Goal: Communication & Community: Answer question/provide support

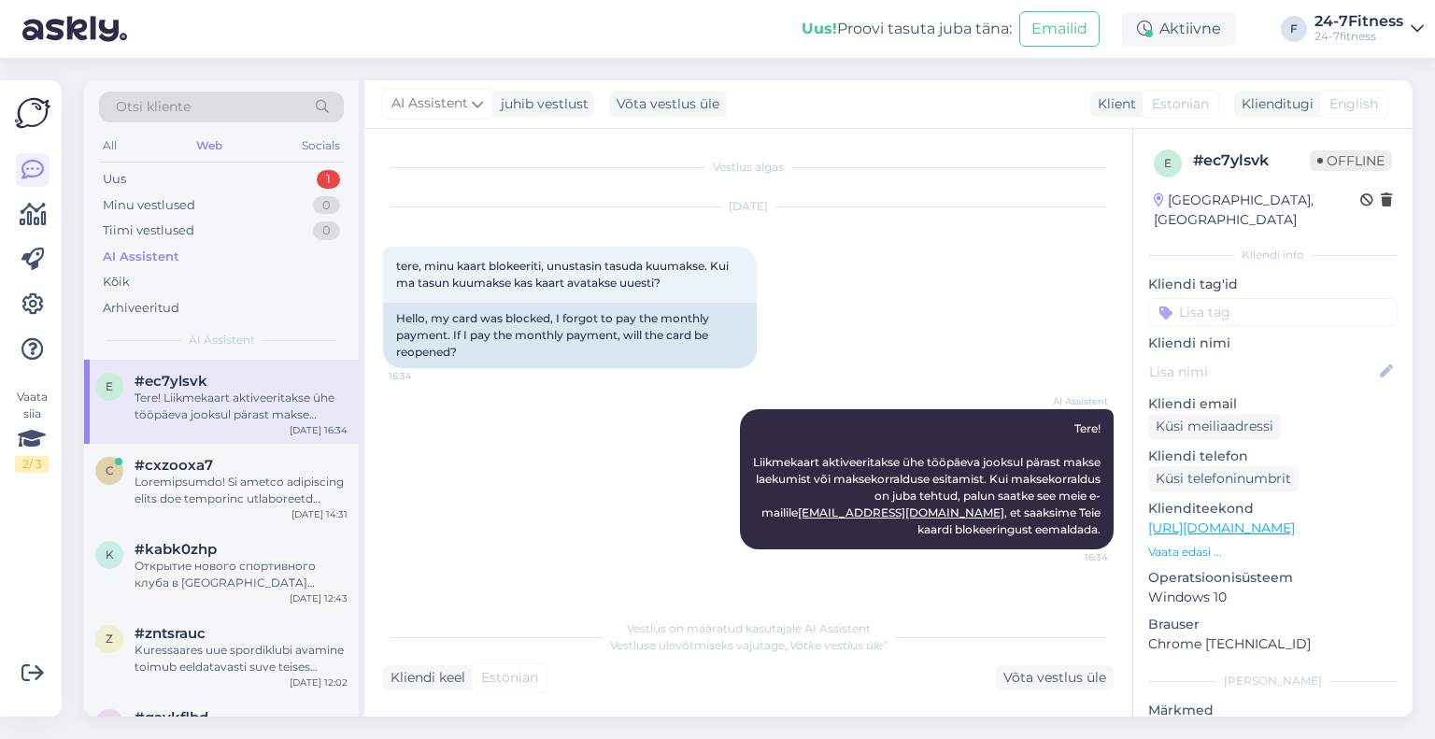
click at [397, 447] on div "AI Assistent Tere! Liikmekaart aktiveeritakse ühe tööpäeva jooksul pärast makse…" at bounding box center [748, 479] width 731 height 181
click at [282, 181] on div "Uus 1" at bounding box center [221, 179] width 245 height 26
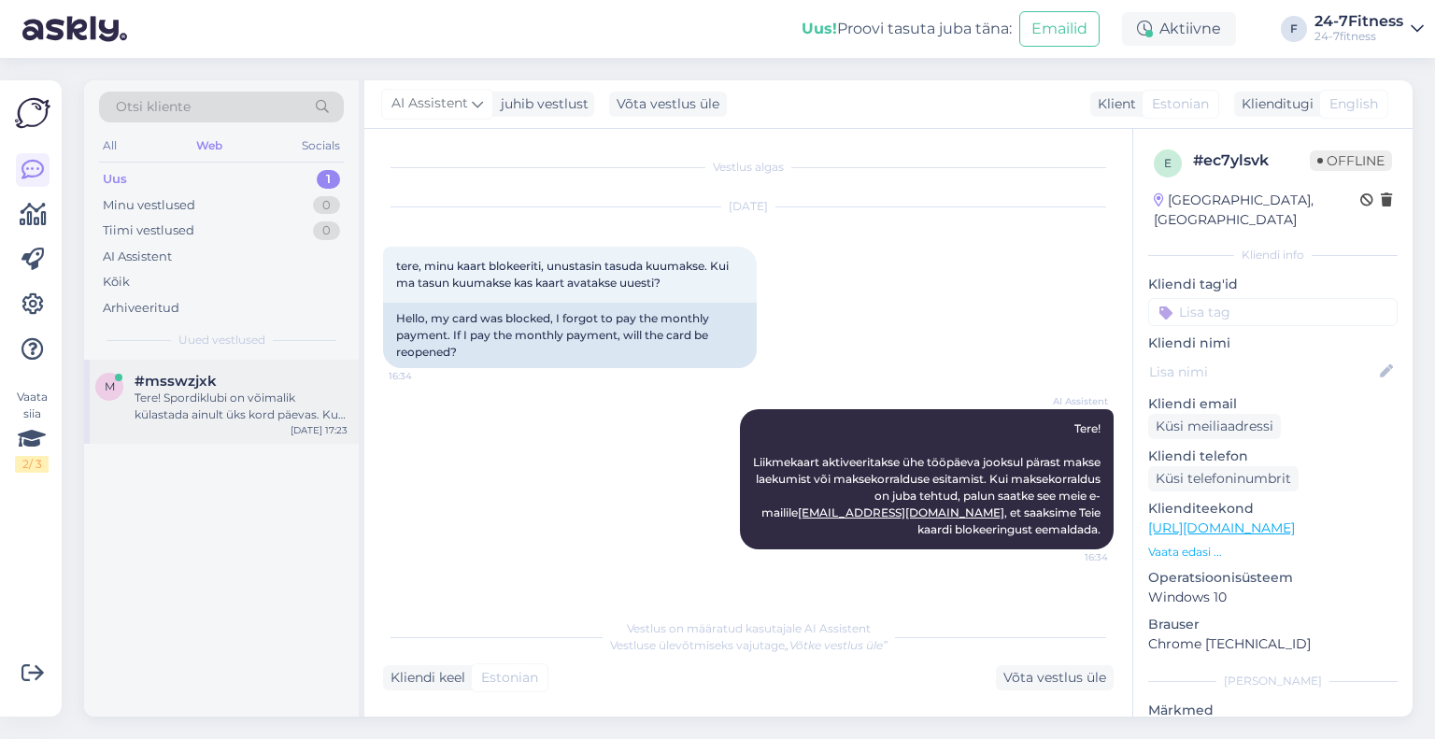
click at [280, 378] on div "#msswzjxk" at bounding box center [241, 381] width 213 height 17
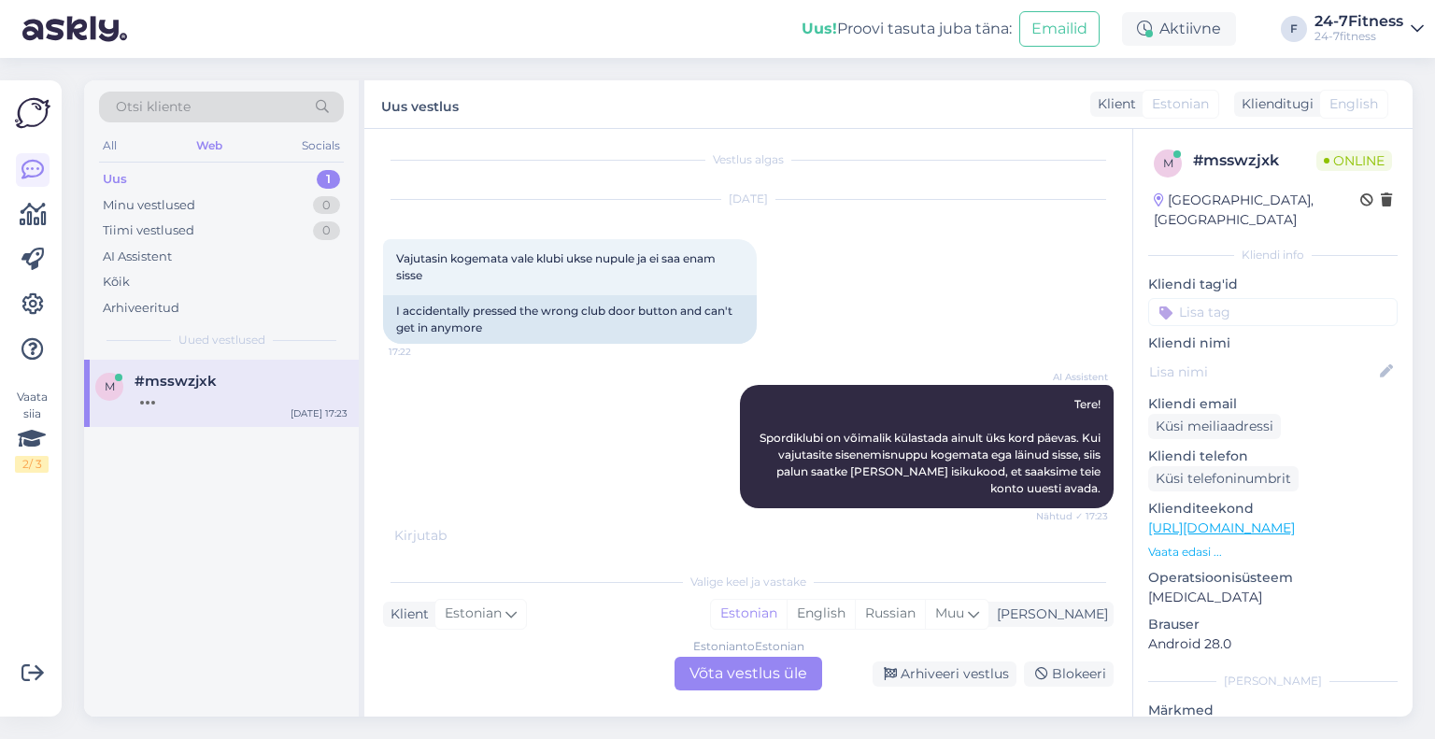
scroll to position [9, 0]
click at [786, 673] on div "Estonian to Estonian Võta vestlus üle" at bounding box center [749, 674] width 148 height 34
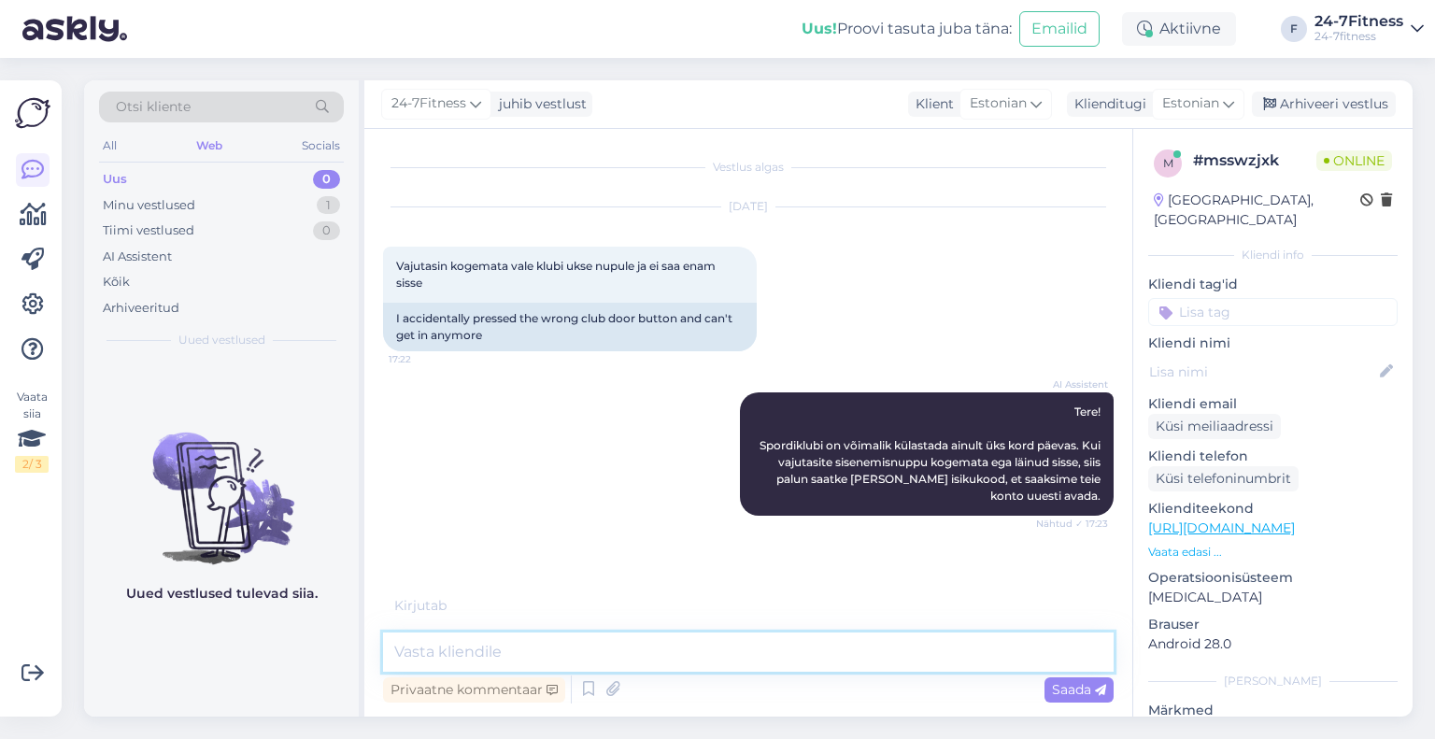
click at [770, 651] on textarea at bounding box center [748, 652] width 731 height 39
click at [761, 650] on textarea at bounding box center [748, 652] width 731 height 39
paste textarea "palume koheselt helistada meie infotelefonile [PHONE_NUMBER], et saaksime Teid …"
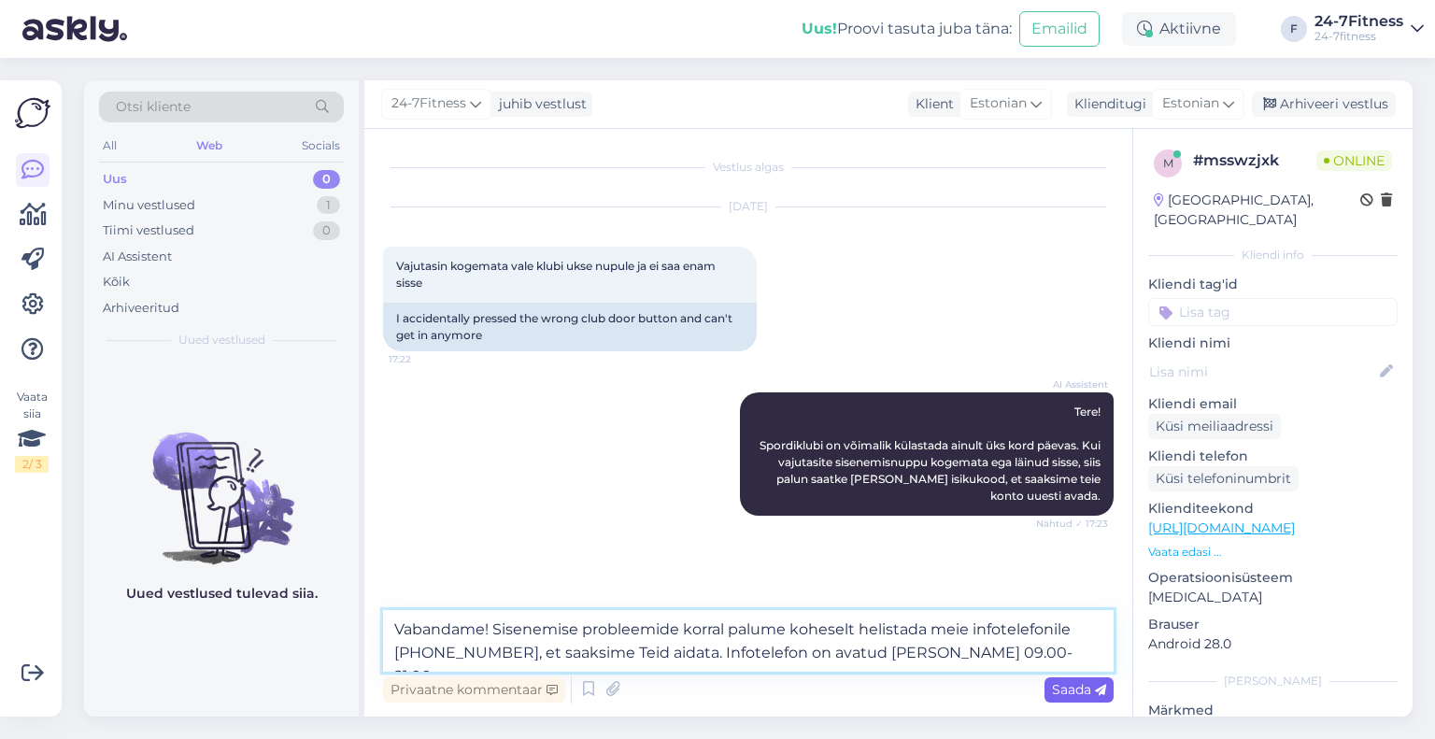
type textarea "Vabandame! Sisenemise probleemide korral palume koheselt helistada meie infotel…"
click at [1092, 696] on span "Saada" at bounding box center [1079, 689] width 54 height 17
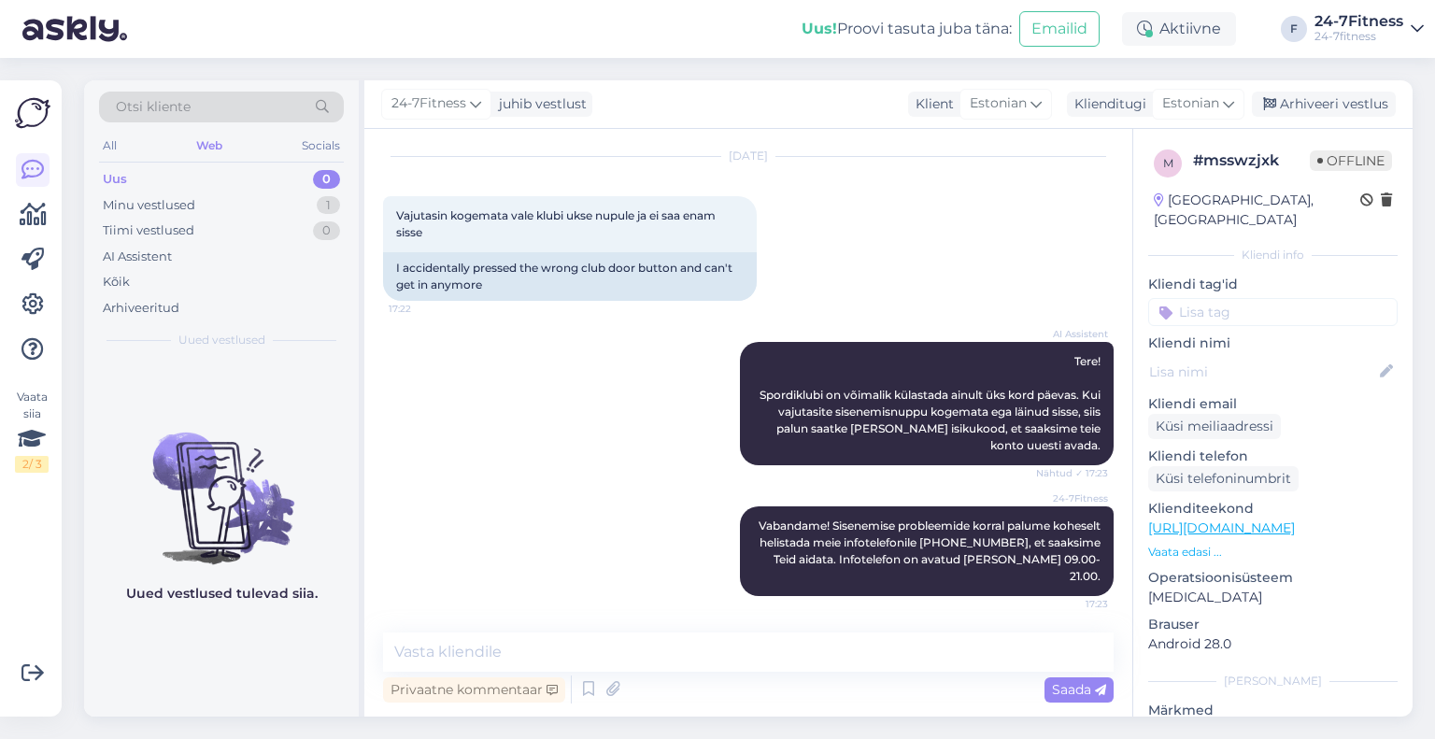
scroll to position [71, 0]
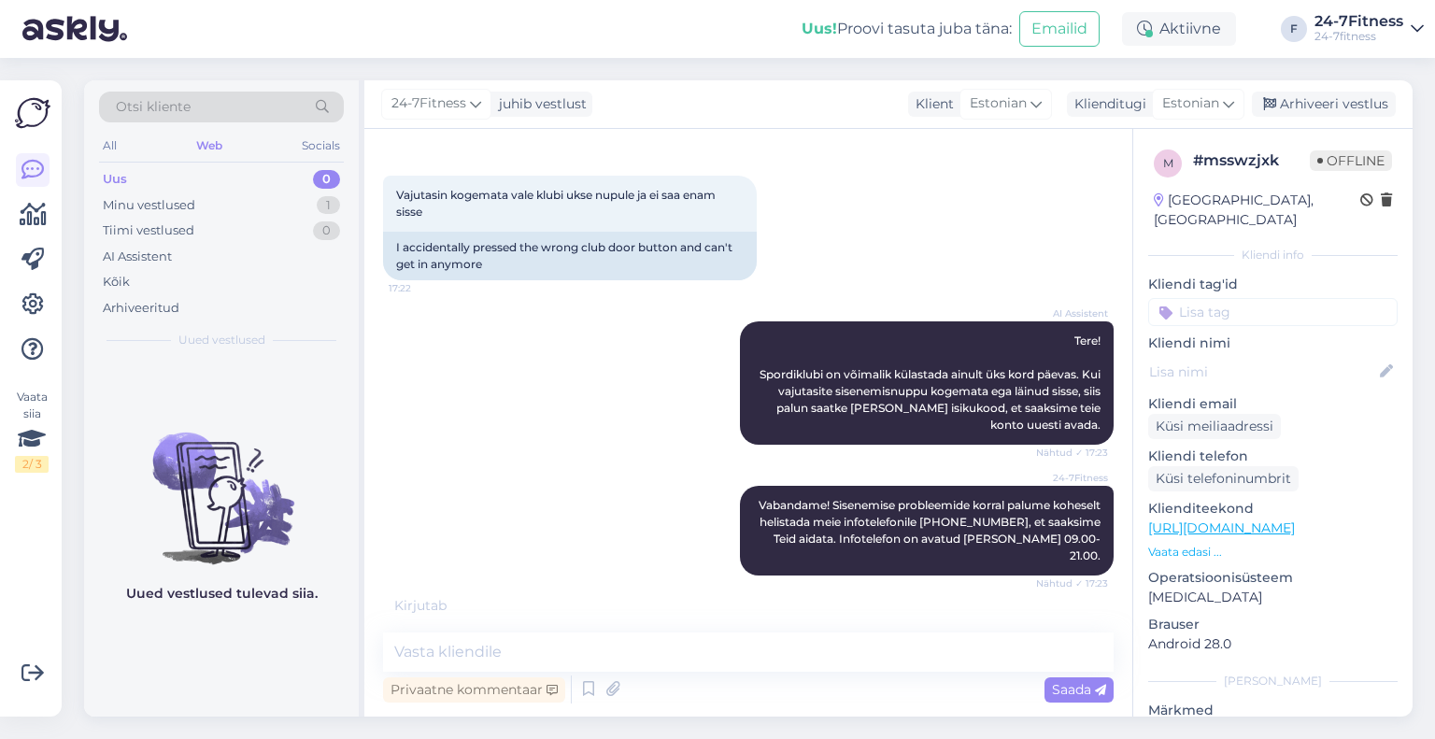
click at [695, 70] on div "Otsi kliente All Web Socials Uus 0 Minu vestlused 1 Tiimi vestlused 0 AI Assist…" at bounding box center [754, 398] width 1363 height 681
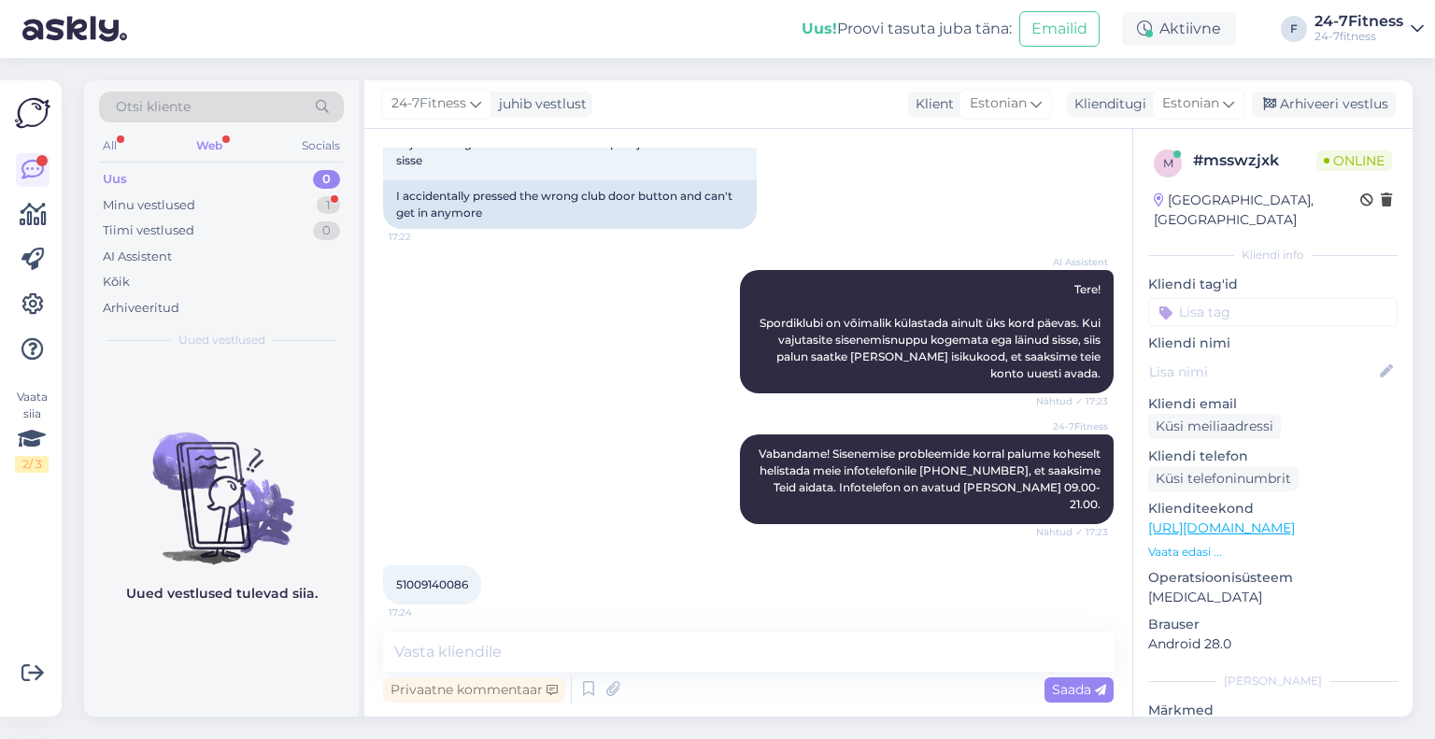
scroll to position [131, 0]
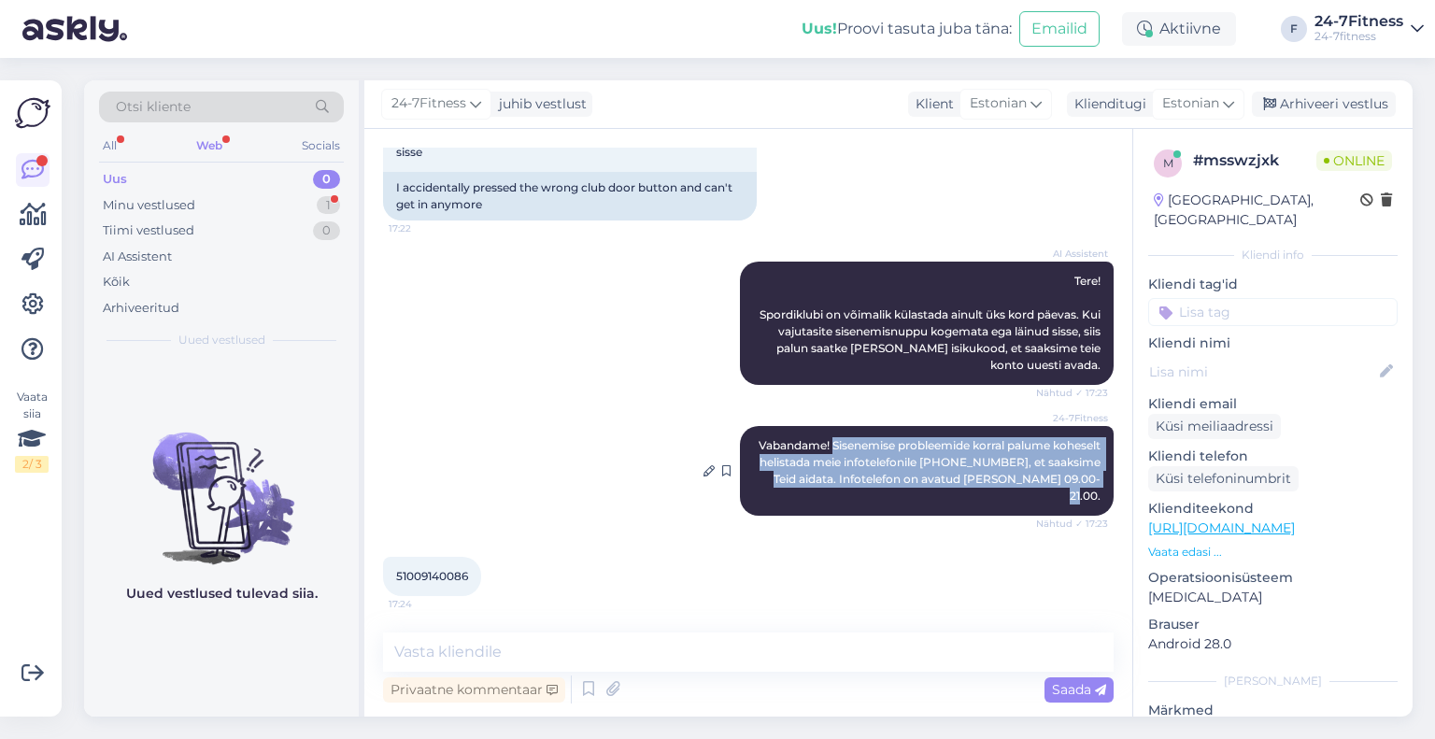
drag, startPoint x: 865, startPoint y: 444, endPoint x: 1087, endPoint y: 493, distance: 226.8
click at [1087, 493] on div "24-7Fitness Vabandame! Sisenemise probleemide korral palume koheselt helistada …" at bounding box center [927, 471] width 374 height 90
copy span "Sisenemise probleemide korral palume koheselt helistada meie infotelefonile [PH…"
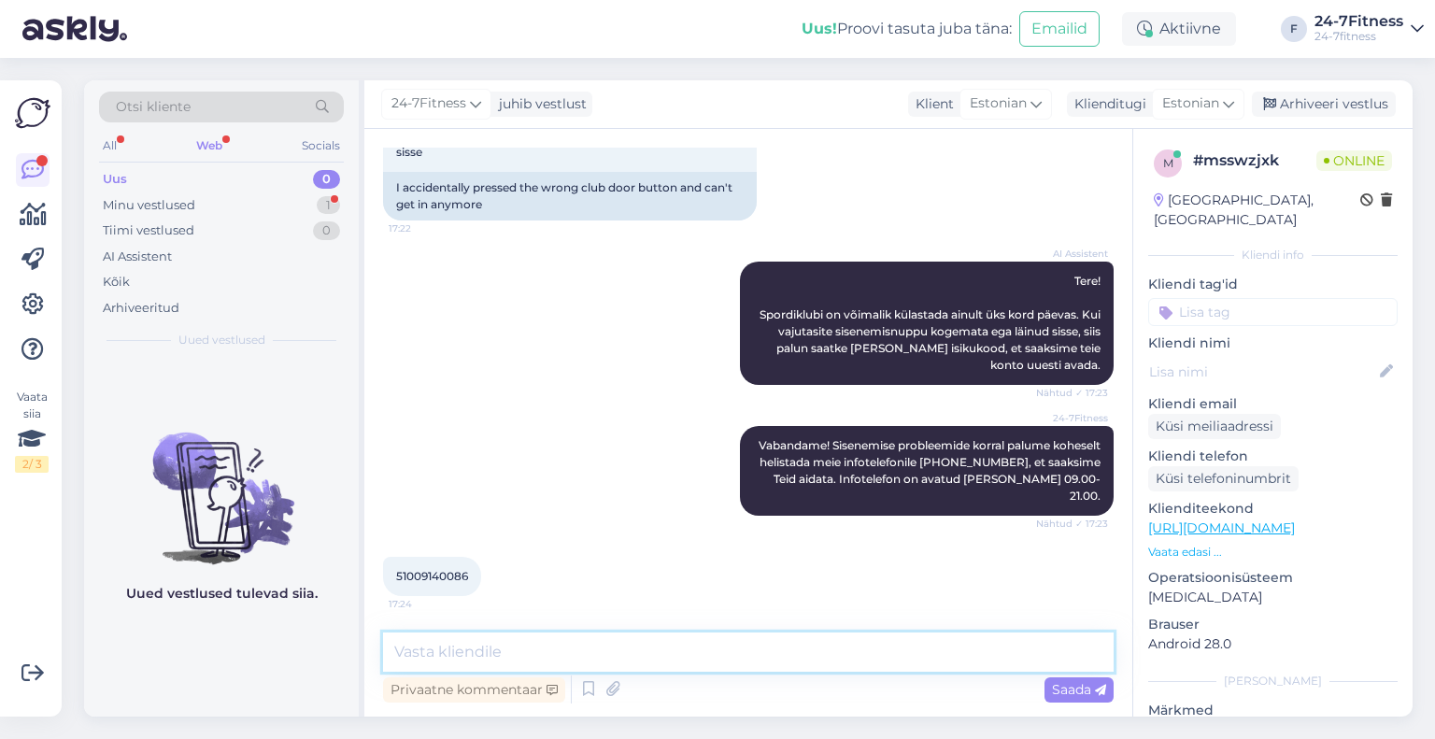
click at [437, 646] on textarea at bounding box center [748, 652] width 731 height 39
paste textarea "Sisenemise probleemide korral palume koheselt helistada meie infotelefonile [PH…"
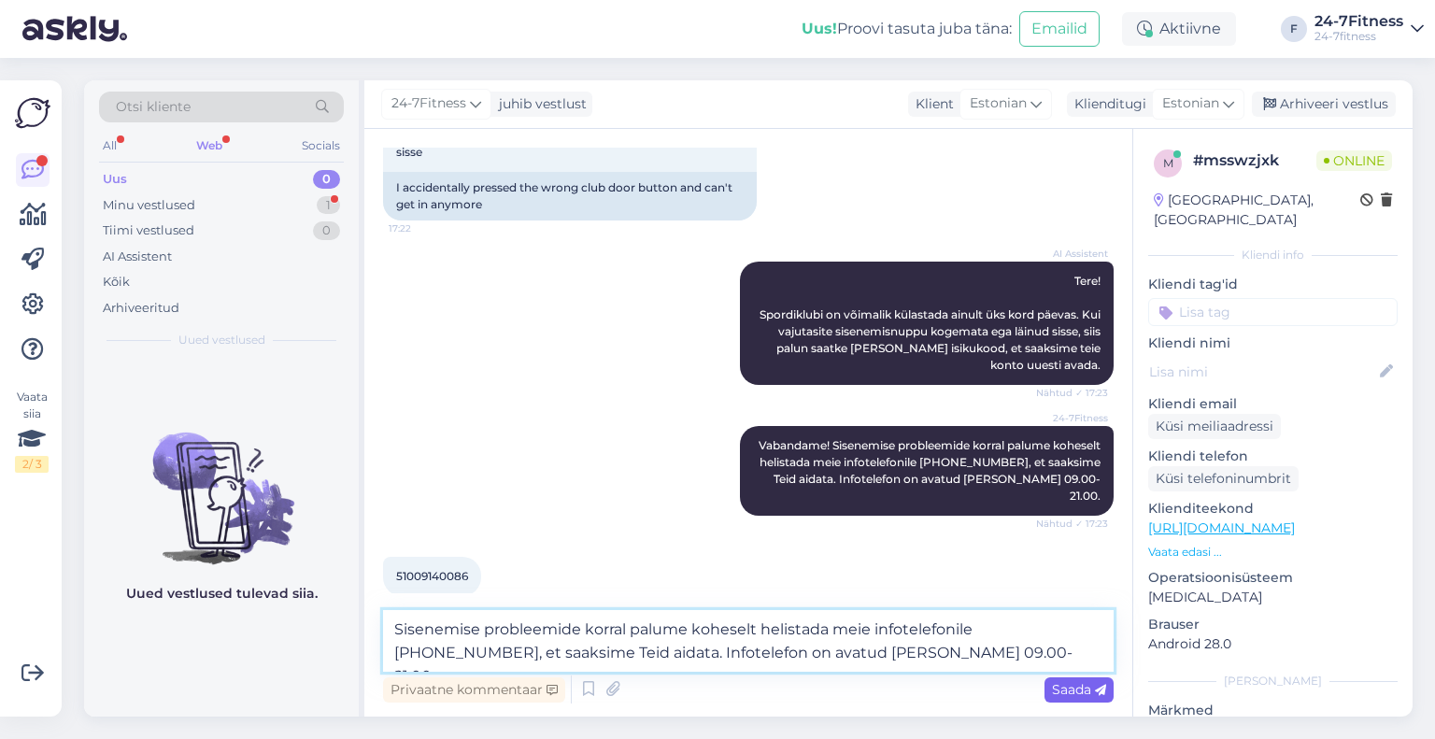
type textarea "Sisenemise probleemide korral palume koheselt helistada meie infotelefonile [PH…"
click at [1077, 693] on span "Saada" at bounding box center [1079, 689] width 54 height 17
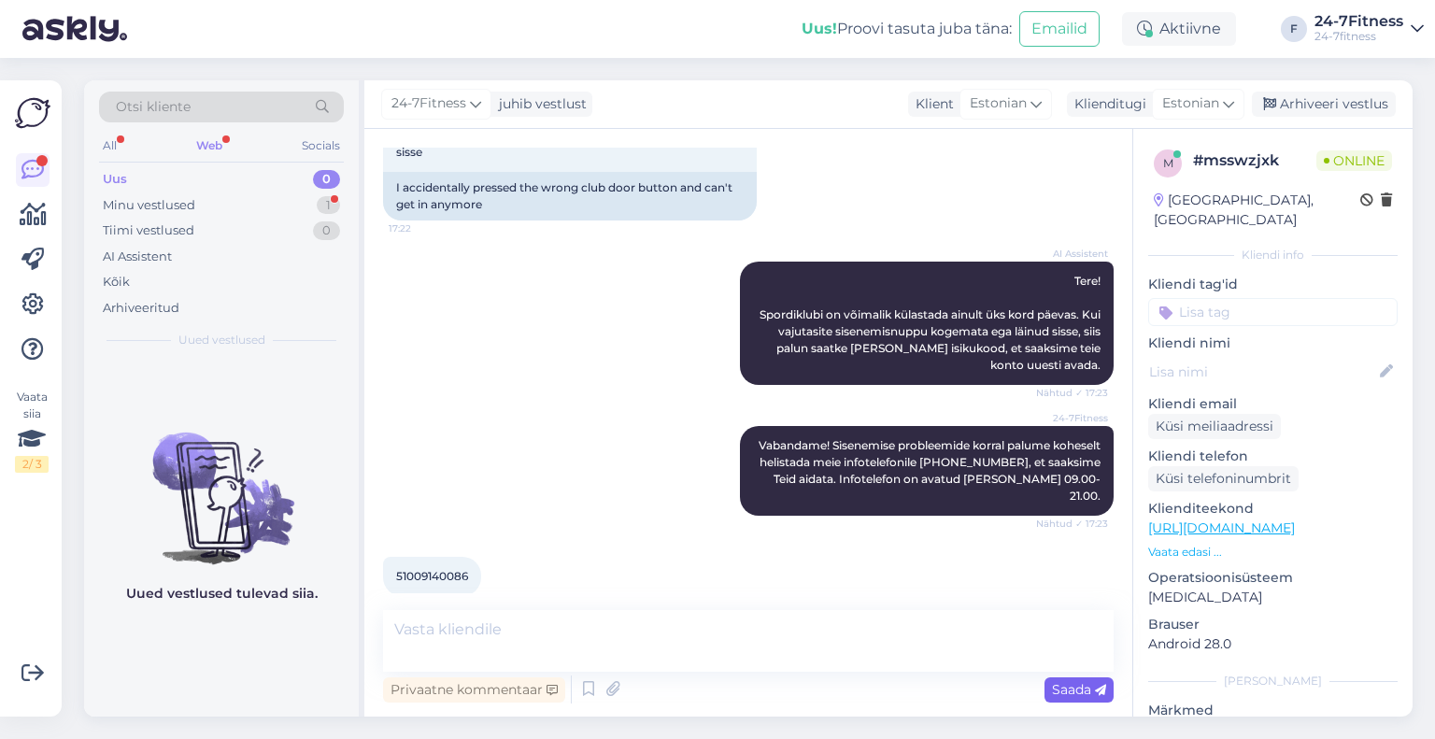
scroll to position [245, 0]
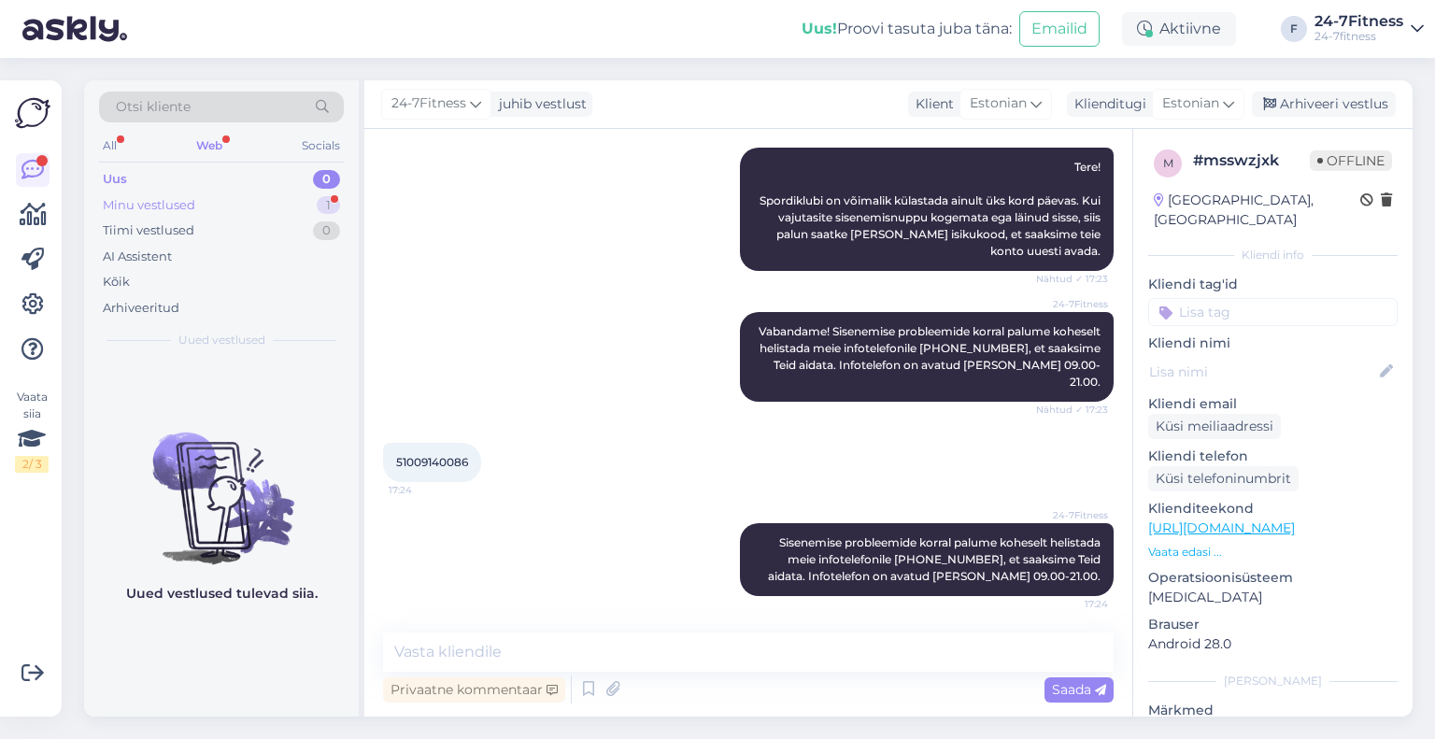
click at [190, 203] on div "Minu vestlused" at bounding box center [149, 205] width 93 height 19
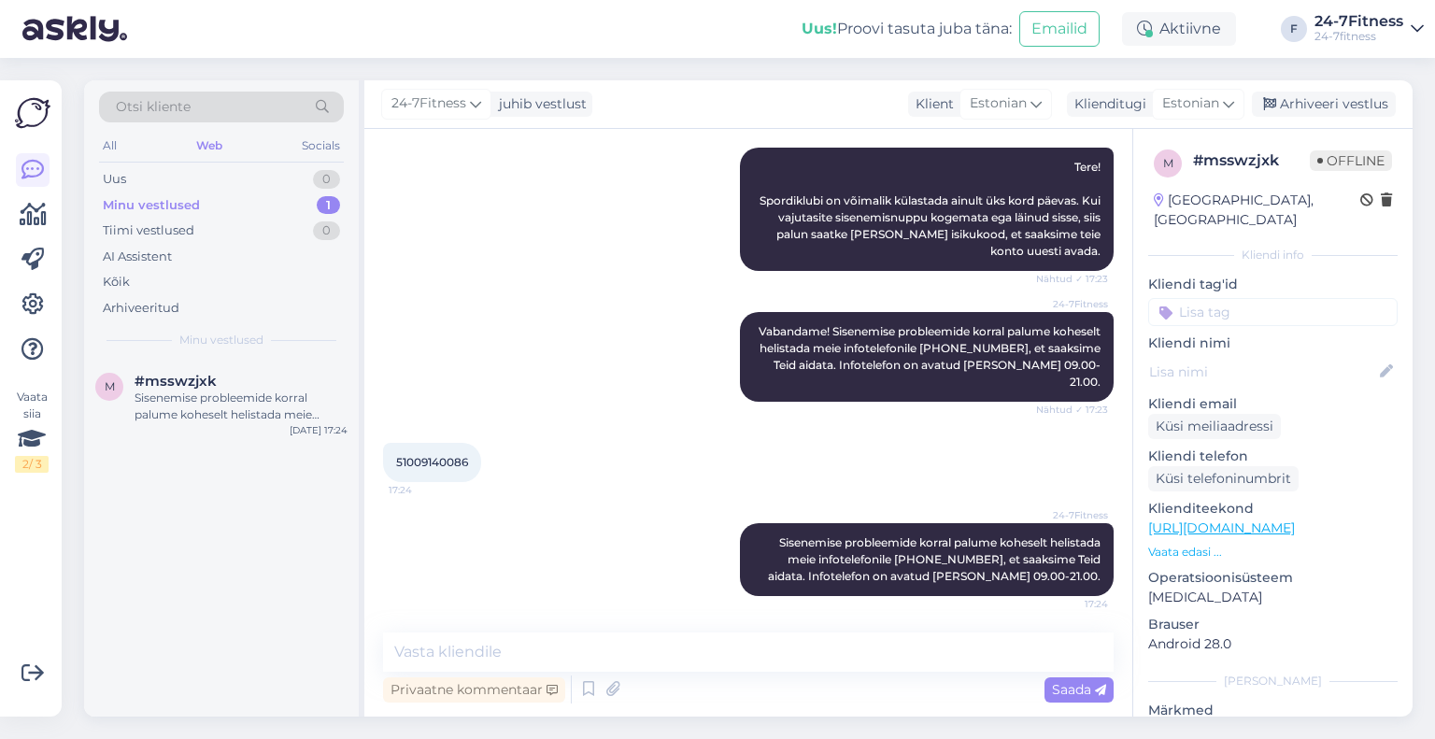
click at [240, 380] on div "#msswzjxk" at bounding box center [241, 381] width 213 height 17
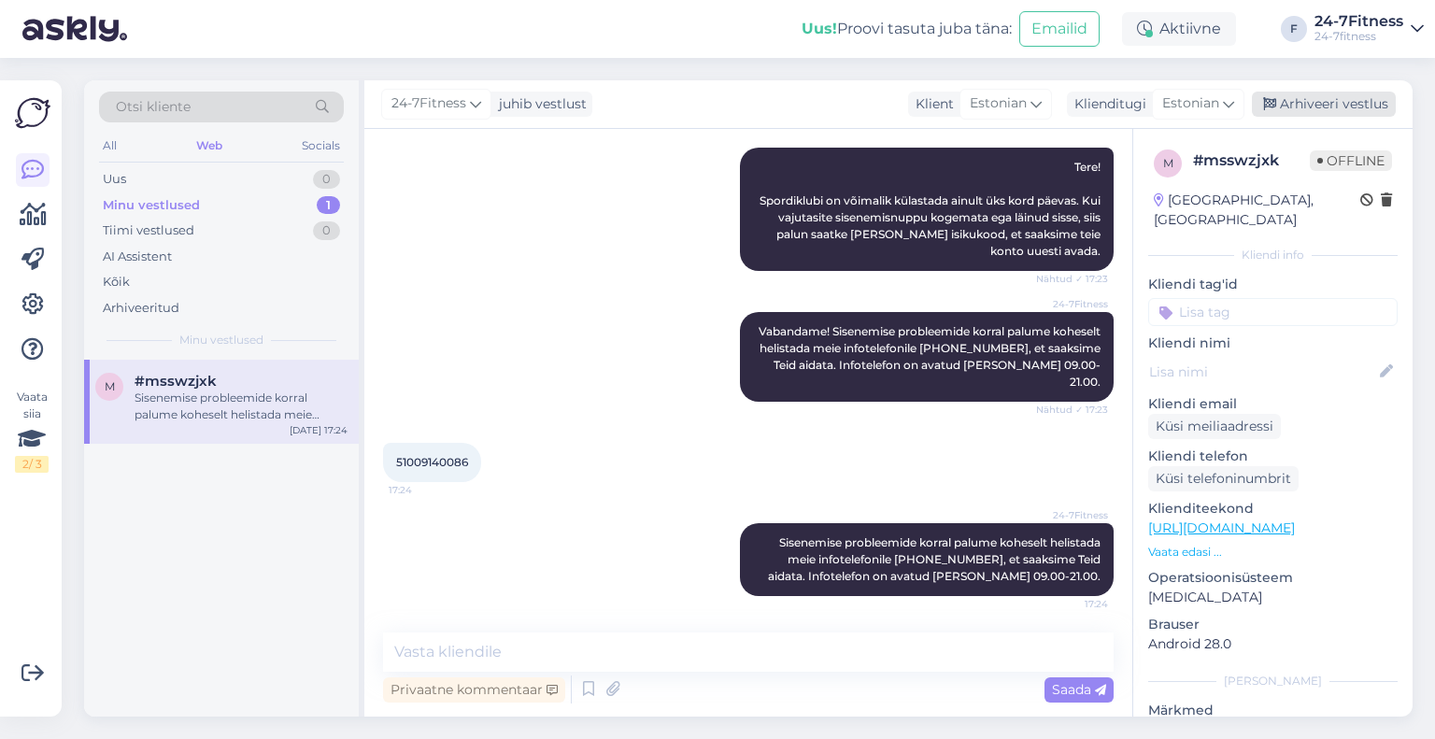
click at [1327, 103] on div "Arhiveeri vestlus" at bounding box center [1324, 104] width 144 height 25
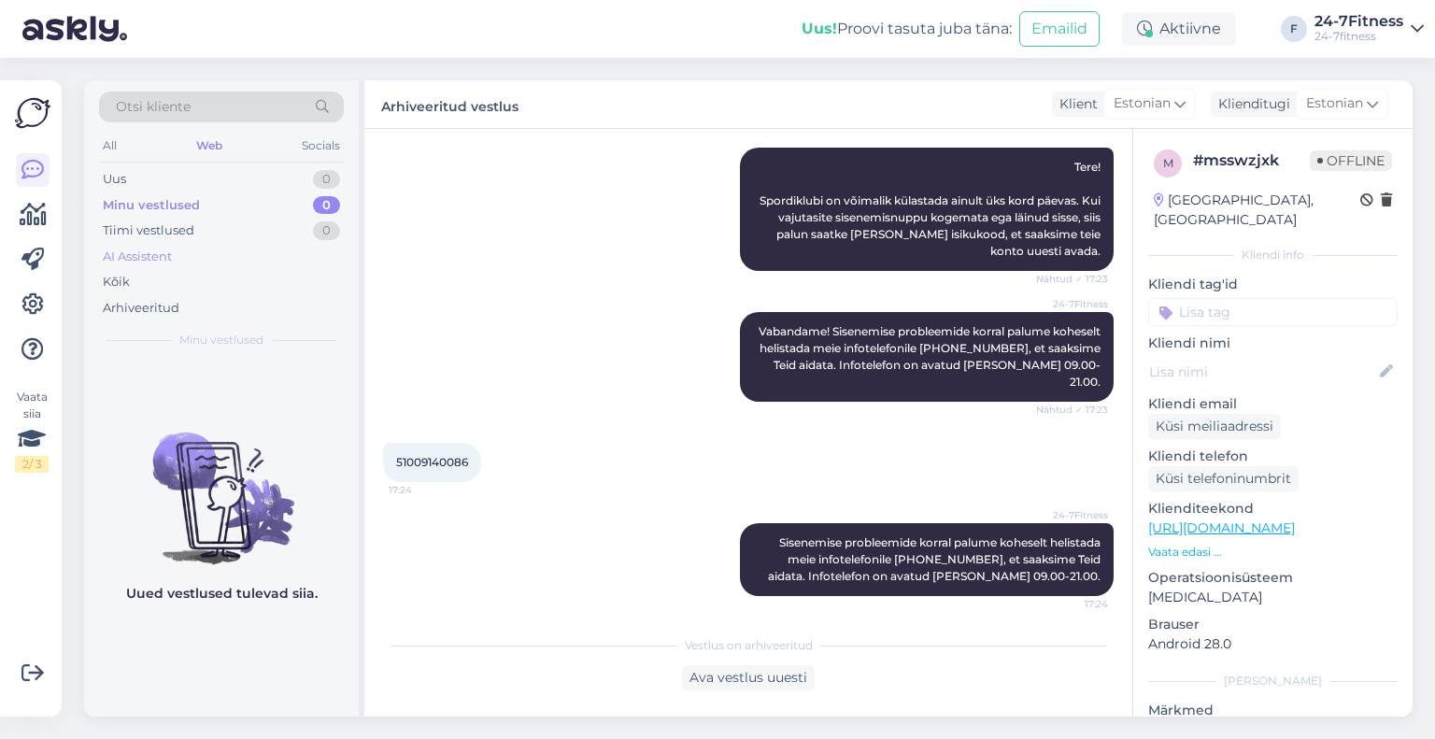
click at [176, 263] on div "AI Assistent" at bounding box center [221, 257] width 245 height 26
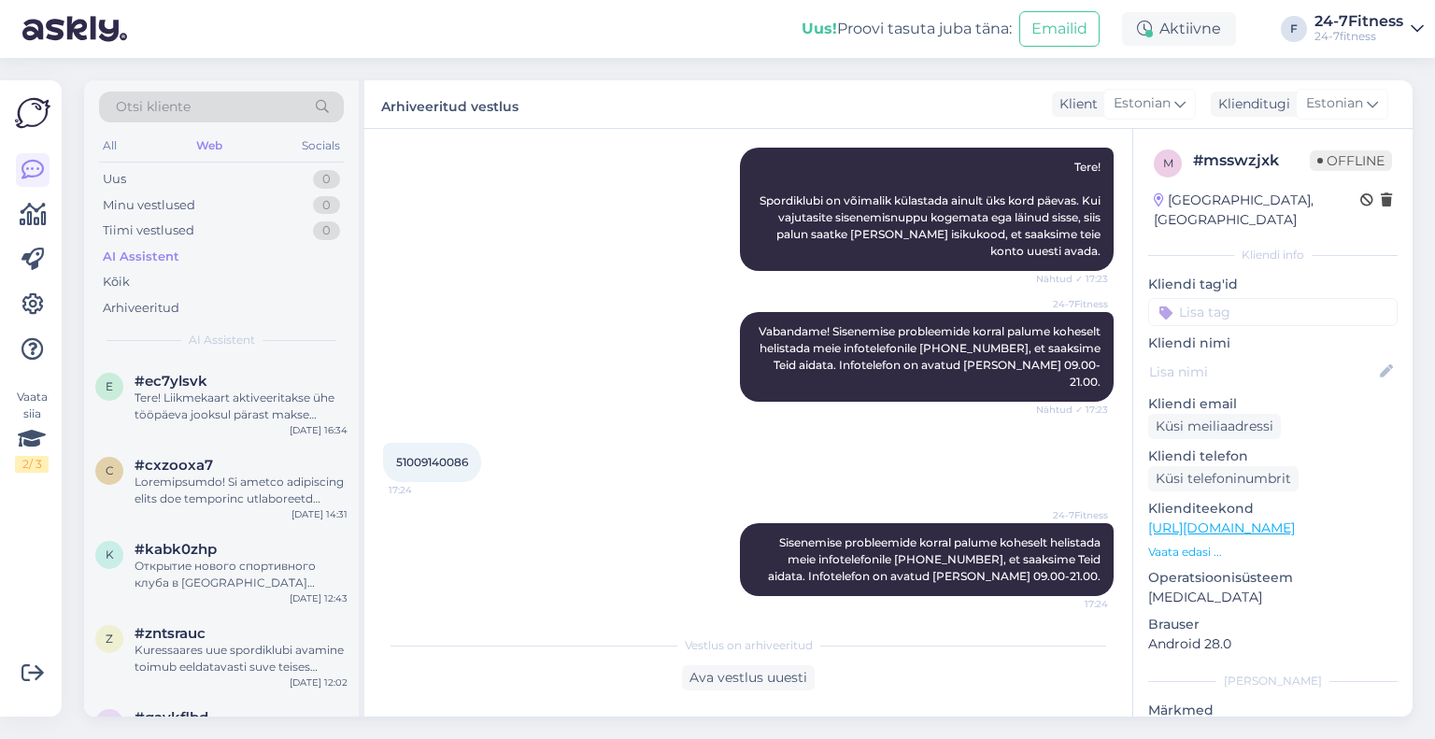
click at [678, 605] on div "24-7Fitness Sisenemise probleemide korral palume koheselt helistada meie infote…" at bounding box center [748, 560] width 731 height 114
drag, startPoint x: 540, startPoint y: 93, endPoint x: 380, endPoint y: 100, distance: 160.0
click at [380, 100] on div "Arhiveeritud vestlus Klient Estonian Klienditugi Estonian Arabic Belarusian Bul…" at bounding box center [888, 104] width 1049 height 49
click at [381, 106] on label "Arhiveeritud vestlus" at bounding box center [449, 104] width 137 height 25
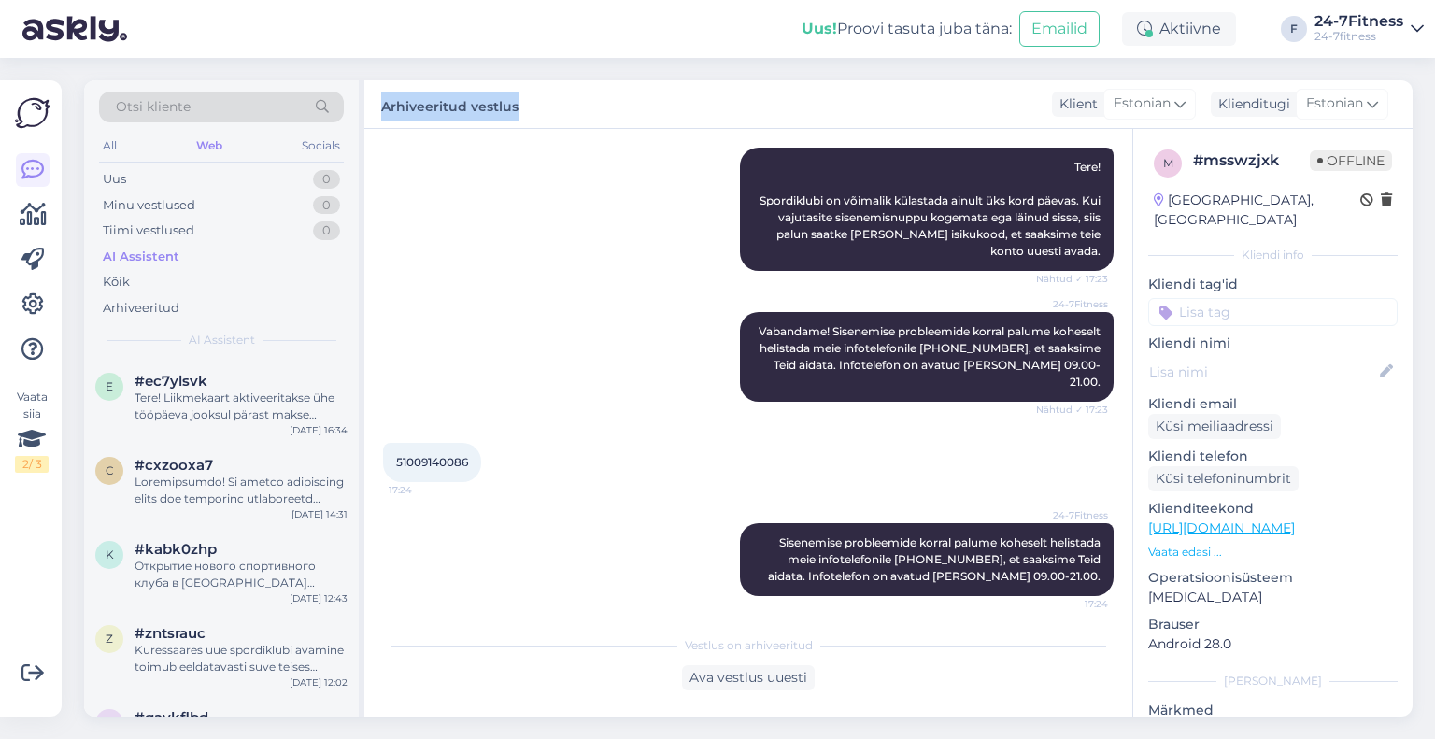
drag, startPoint x: 385, startPoint y: 106, endPoint x: 544, endPoint y: 104, distance: 158.9
click at [544, 104] on div "Arhiveeritud vestlus Klient Estonian Klienditugi Estonian Arabic Belarusian Bul…" at bounding box center [888, 104] width 1049 height 49
drag, startPoint x: 482, startPoint y: 107, endPoint x: 382, endPoint y: 106, distance: 100.0
click at [382, 106] on div "Arhiveeritud vestlus Klient Estonian Klienditugi Estonian Arabic Belarusian Bul…" at bounding box center [888, 104] width 1049 height 49
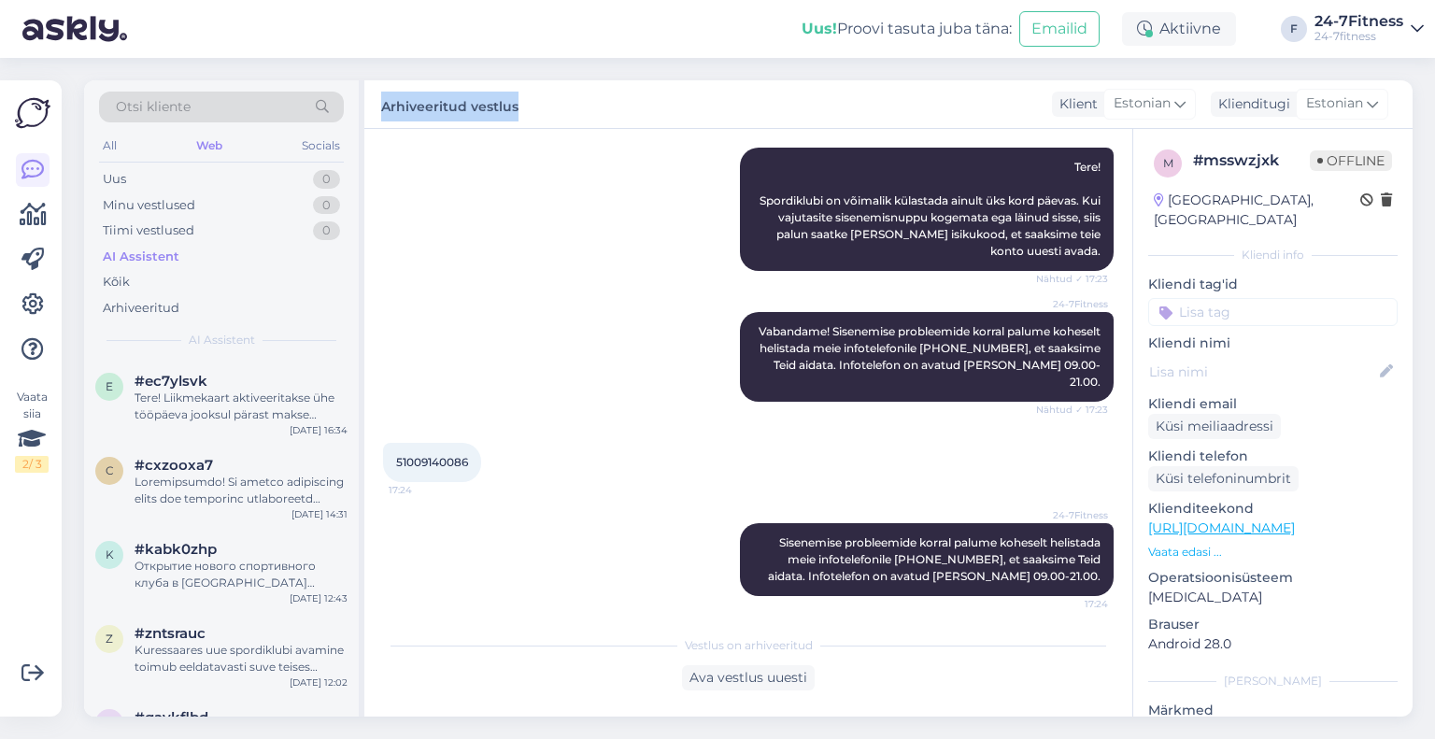
click at [382, 106] on label "Arhiveeritud vestlus" at bounding box center [449, 104] width 137 height 25
drag, startPoint x: 385, startPoint y: 107, endPoint x: 542, endPoint y: 104, distance: 157.0
click at [542, 104] on div "Arhiveeritud vestlus Klient Estonian Klienditugi Estonian Arabic Belarusian Bul…" at bounding box center [888, 104] width 1049 height 49
drag, startPoint x: 535, startPoint y: 106, endPoint x: 385, endPoint y: 107, distance: 149.5
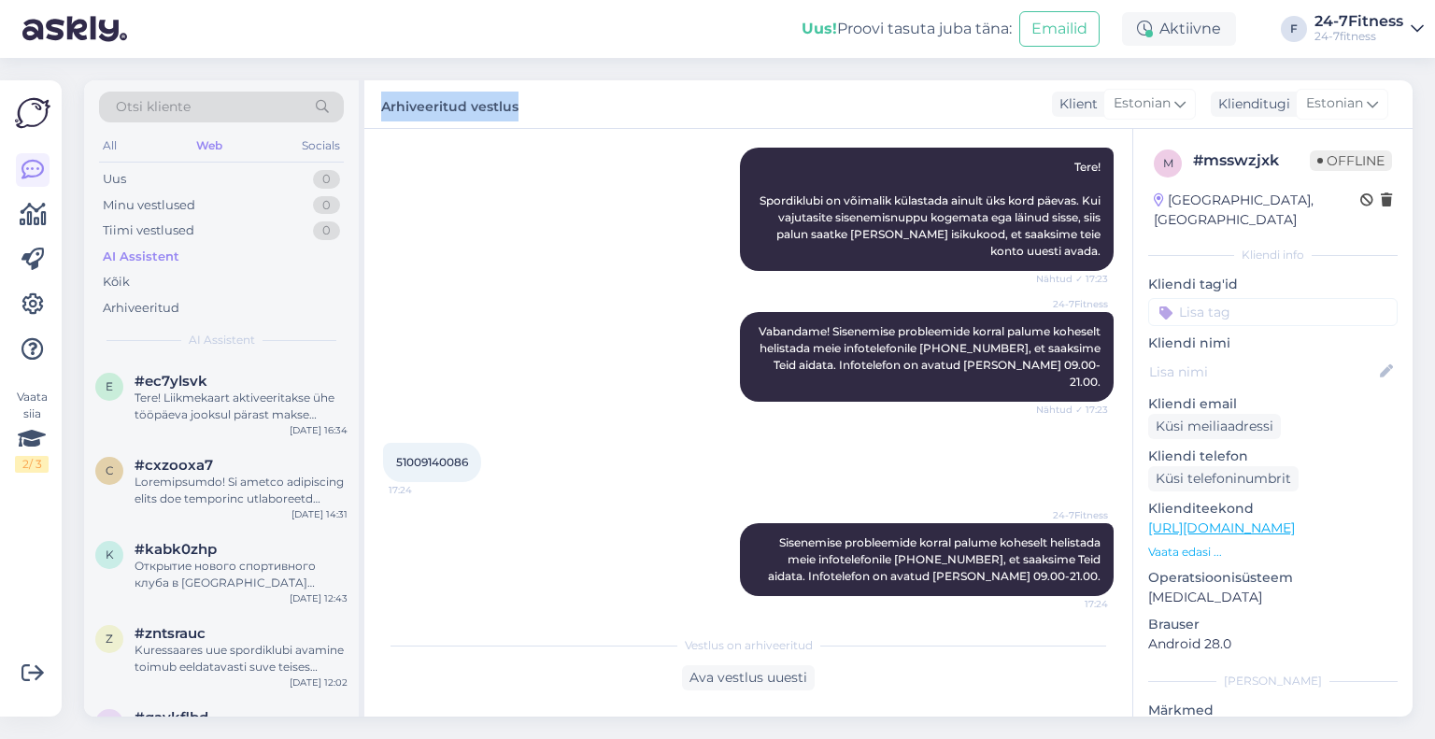
click at [385, 107] on div "Arhiveeritud vestlus Klient Estonian Klienditugi Estonian Arabic Belarusian Bul…" at bounding box center [888, 104] width 1049 height 49
click at [385, 107] on label "Arhiveeritud vestlus" at bounding box center [449, 104] width 137 height 25
click at [388, 104] on label "Arhiveeritud vestlus" at bounding box center [449, 104] width 137 height 25
drag, startPoint x: 496, startPoint y: 111, endPoint x: 575, endPoint y: 111, distance: 78.5
click at [555, 111] on div "Arhiveeritud vestlus Klient Estonian Klienditugi Estonian Arabic Belarusian Bul…" at bounding box center [888, 104] width 1049 height 49
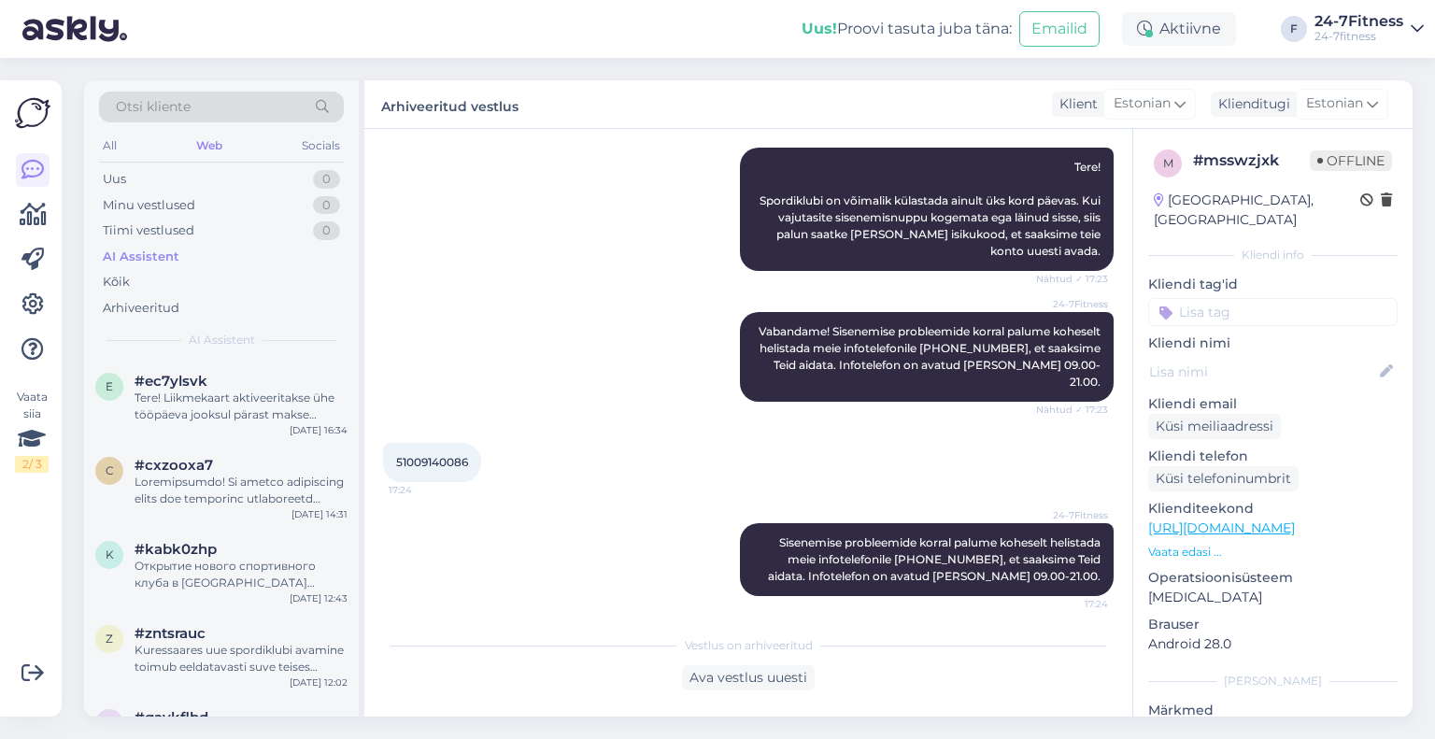
click at [420, 112] on label "Arhiveeritud vestlus" at bounding box center [449, 104] width 137 height 25
click at [423, 111] on label "Arhiveeritud vestlus" at bounding box center [449, 104] width 137 height 25
drag, startPoint x: 541, startPoint y: 109, endPoint x: 380, endPoint y: 108, distance: 160.7
click at [380, 108] on div "Arhiveeritud vestlus Klient Estonian Klienditugi Estonian Arabic Belarusian Bul…" at bounding box center [888, 104] width 1049 height 49
click at [384, 107] on label "Arhiveeritud vestlus" at bounding box center [449, 104] width 137 height 25
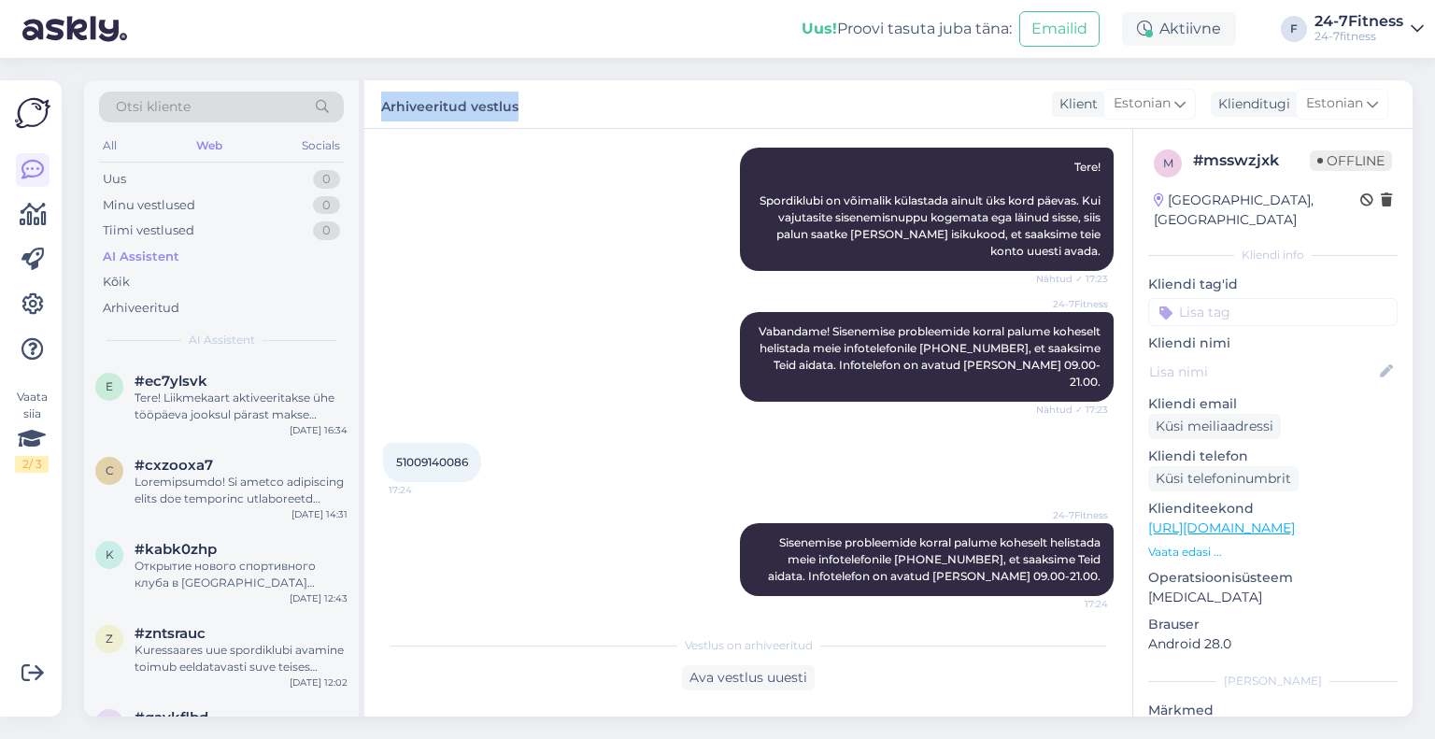
drag, startPoint x: 531, startPoint y: 104, endPoint x: 374, endPoint y: 111, distance: 157.2
click at [374, 111] on div "Arhiveeritud vestlus Klient Estonian Klienditugi Estonian Arabic Belarusian Bul…" at bounding box center [888, 104] width 1049 height 49
click at [385, 108] on label "Arhiveeritud vestlus" at bounding box center [449, 104] width 137 height 25
drag, startPoint x: 553, startPoint y: 104, endPoint x: 384, endPoint y: 111, distance: 169.3
click at [384, 111] on div "Arhiveeritud vestlus Klient Estonian Klienditugi Estonian Arabic Belarusian Bul…" at bounding box center [888, 104] width 1049 height 49
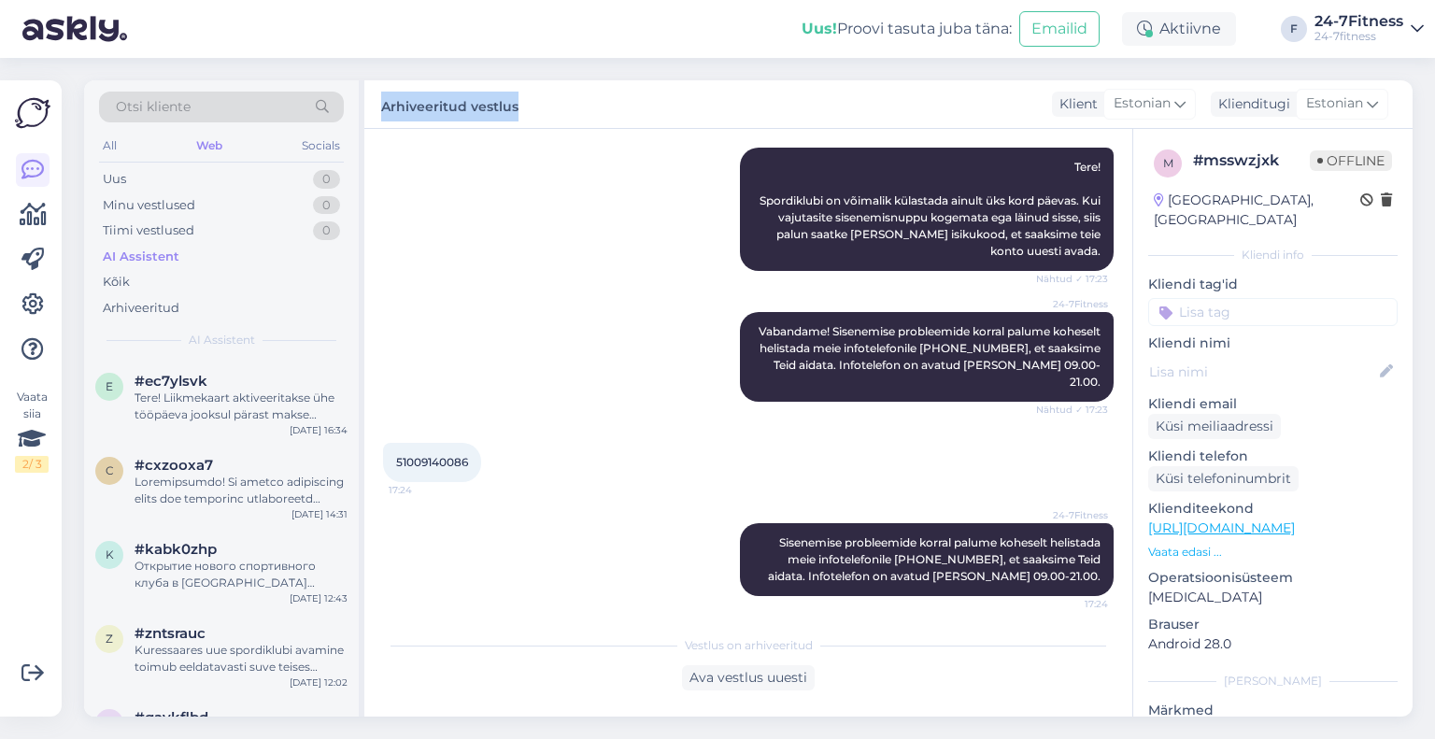
click at [384, 111] on label "Arhiveeritud vestlus" at bounding box center [449, 104] width 137 height 25
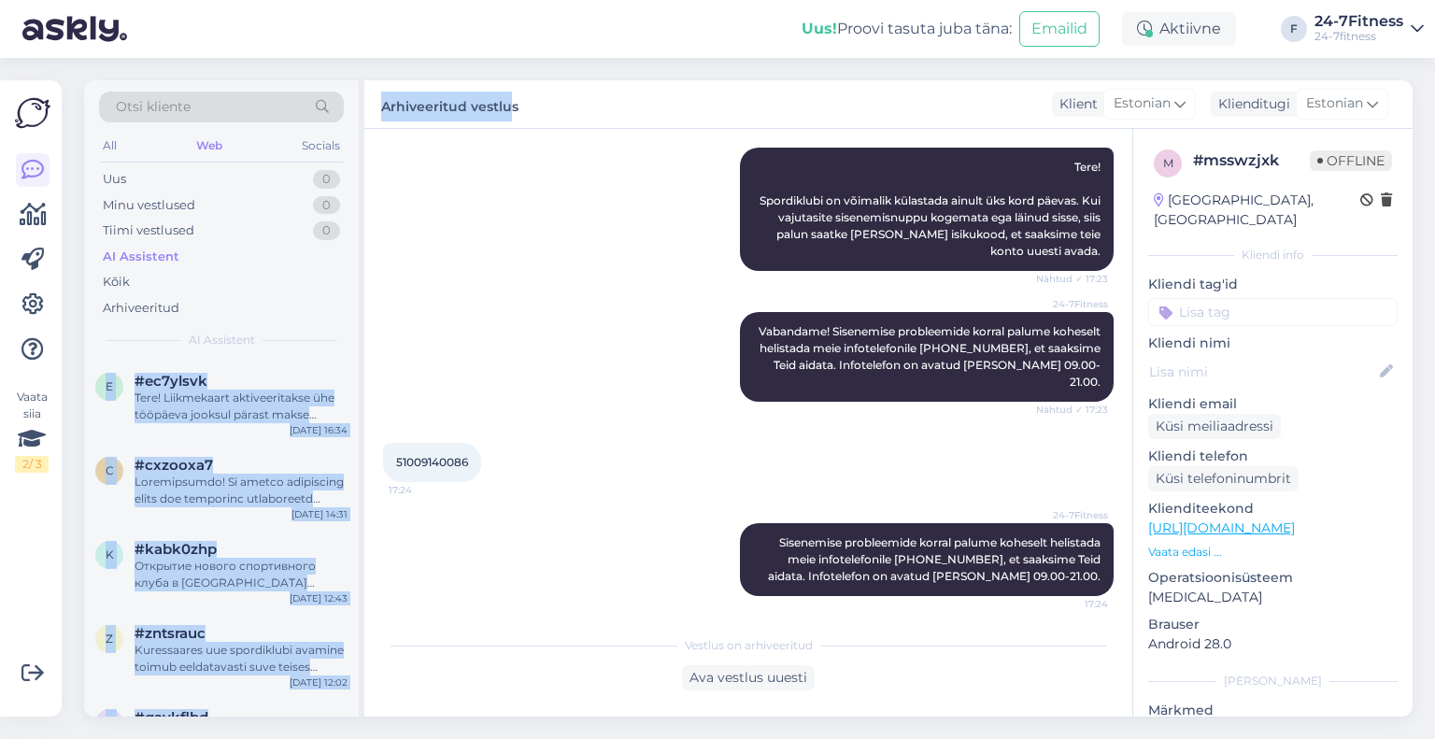
drag, startPoint x: 510, startPoint y: 100, endPoint x: 355, endPoint y: 104, distance: 155.2
click at [355, 104] on div "Otsi kliente All Web Socials Uus 0 Minu vestlused 0 Tiimi vestlused 0 AI Assist…" at bounding box center [748, 398] width 1329 height 636
click at [406, 104] on label "Arhiveeritud vestlus" at bounding box center [449, 104] width 137 height 25
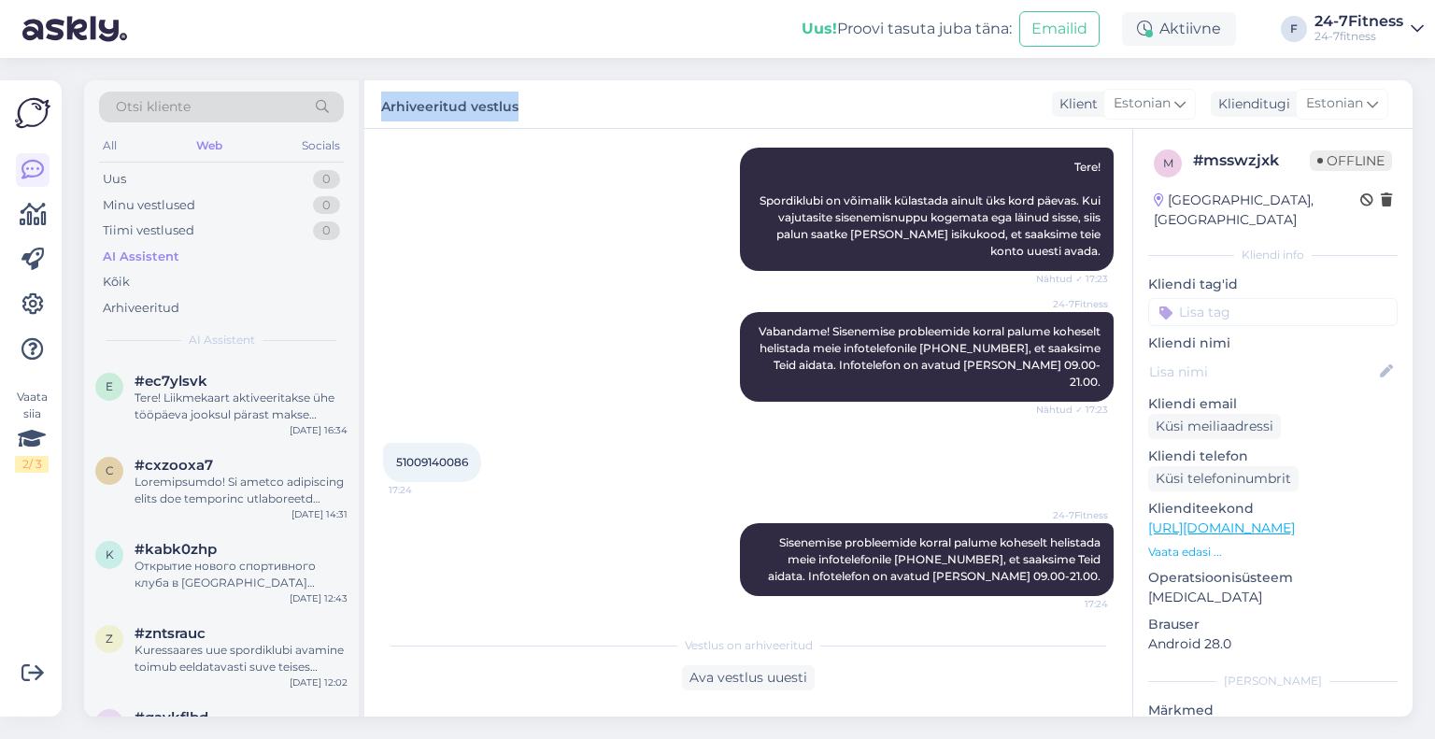
drag, startPoint x: 535, startPoint y: 106, endPoint x: 381, endPoint y: 108, distance: 153.3
click at [381, 108] on div "Arhiveeritud vestlus Klient Estonian Klienditugi Estonian Arabic Belarusian Bul…" at bounding box center [888, 104] width 1049 height 49
click at [381, 108] on label "Arhiveeritud vestlus" at bounding box center [449, 104] width 137 height 25
click at [121, 175] on div "Uus" at bounding box center [114, 179] width 23 height 19
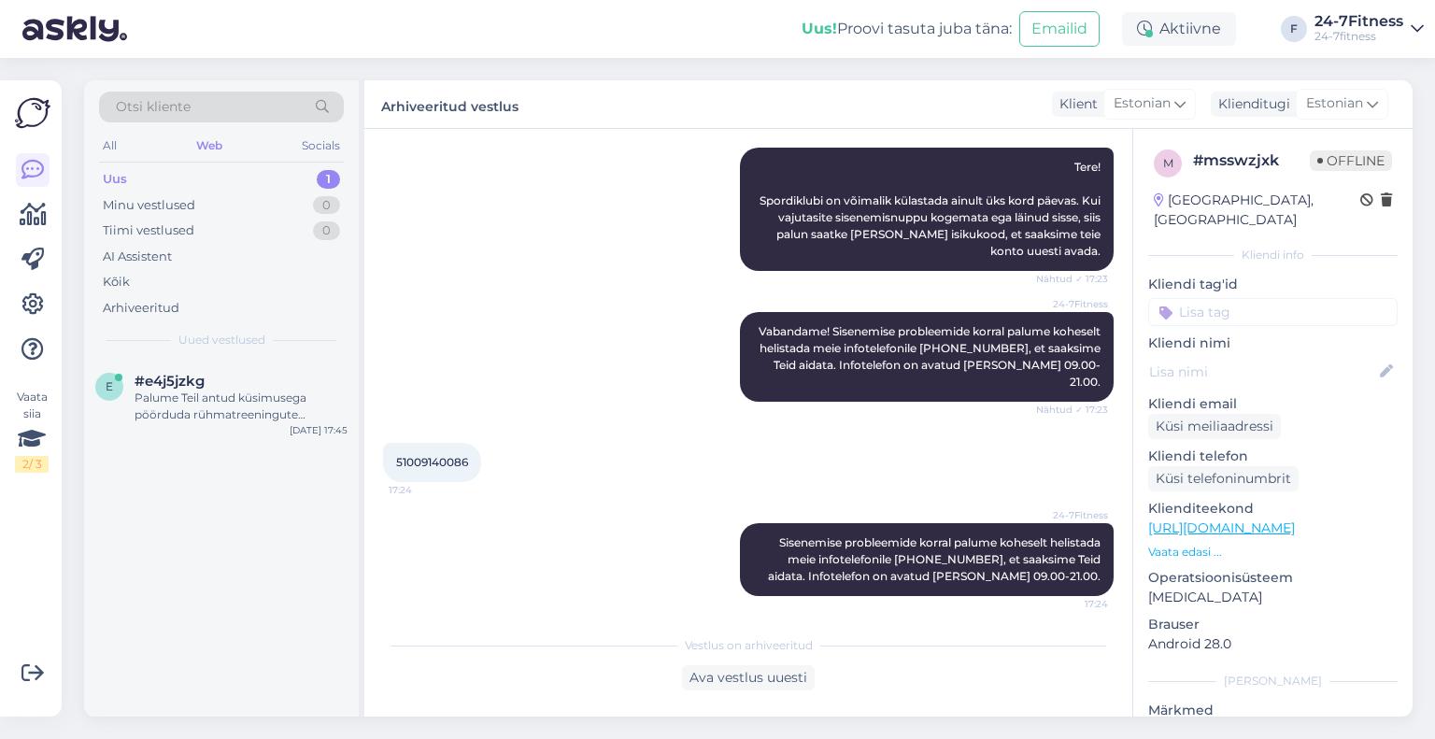
click at [207, 424] on div "e #e4j5jzkg Palume Teil antud küsimusega pöörduda rühmatreeningute [PERSON_NAME…" at bounding box center [221, 402] width 275 height 84
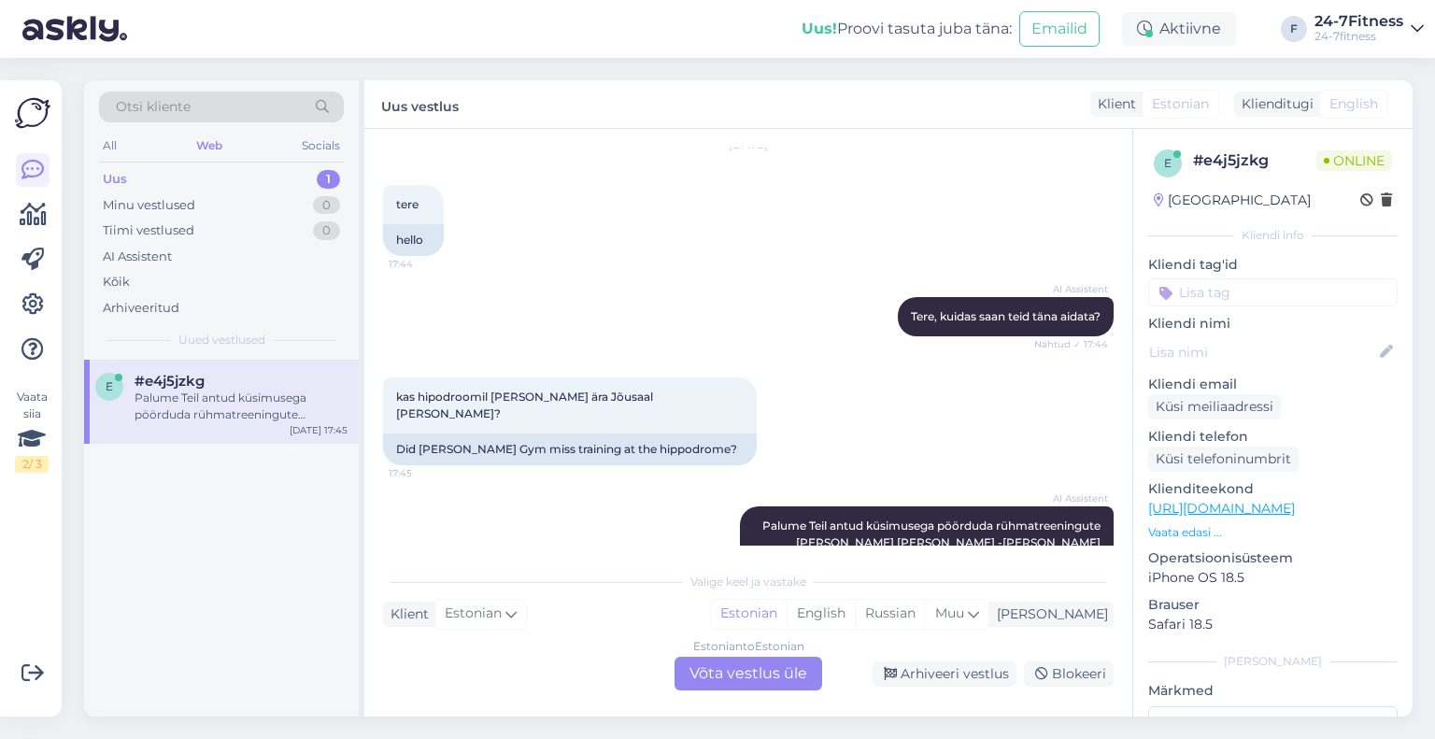
scroll to position [849, 0]
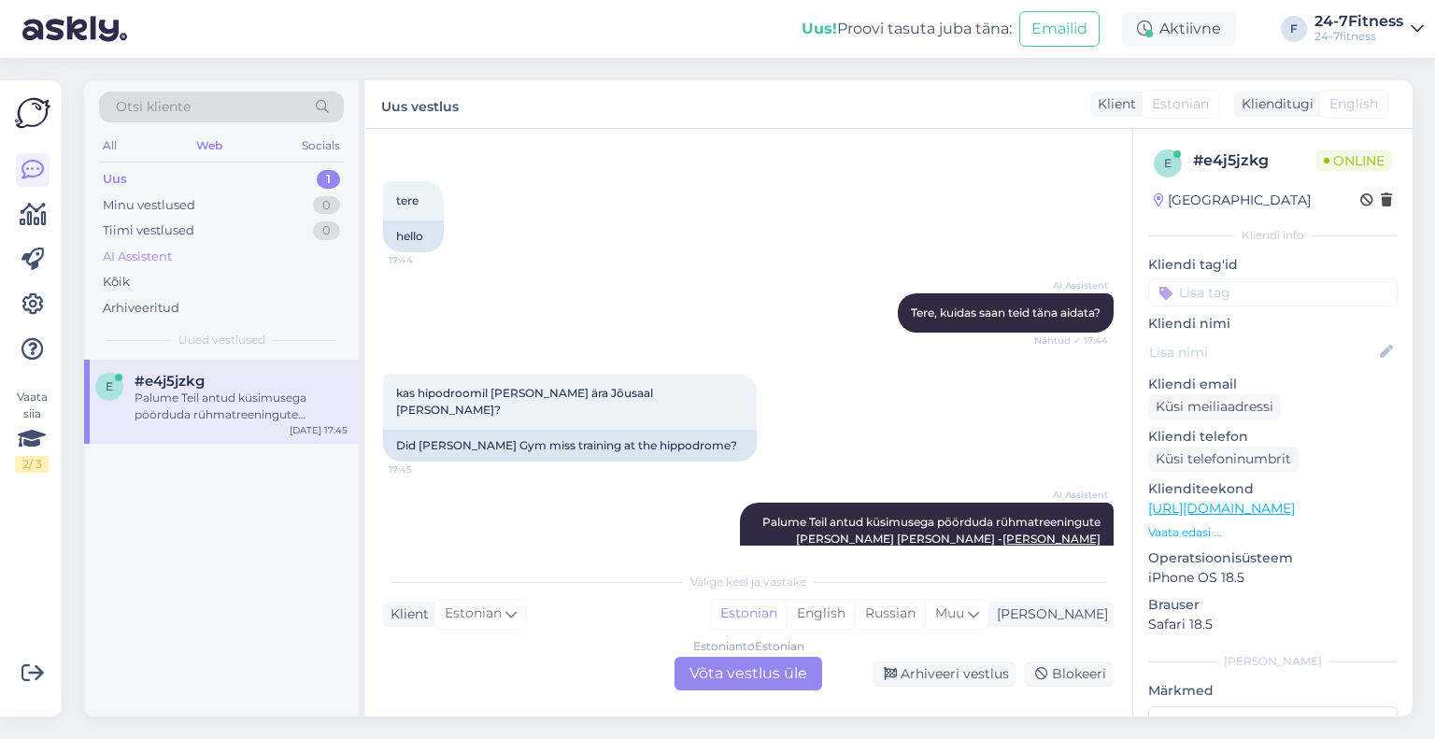
click at [129, 253] on div "AI Assistent" at bounding box center [137, 257] width 69 height 19
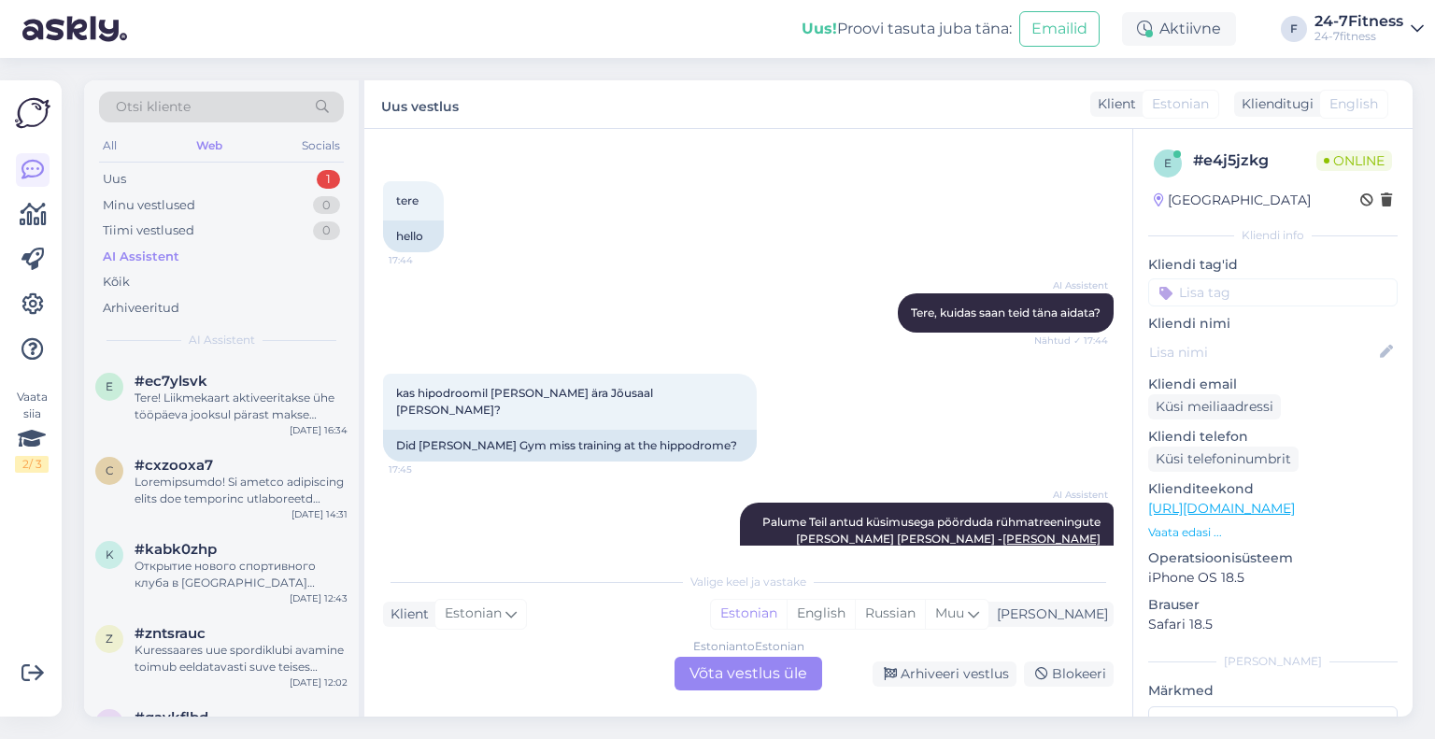
click at [157, 164] on div "Otsi kliente All Web Socials Uus 1 Minu vestlused 0 Tiimi vestlused 0 AI Assist…" at bounding box center [221, 219] width 275 height 279
click at [158, 178] on div "Uus 1" at bounding box center [221, 179] width 245 height 26
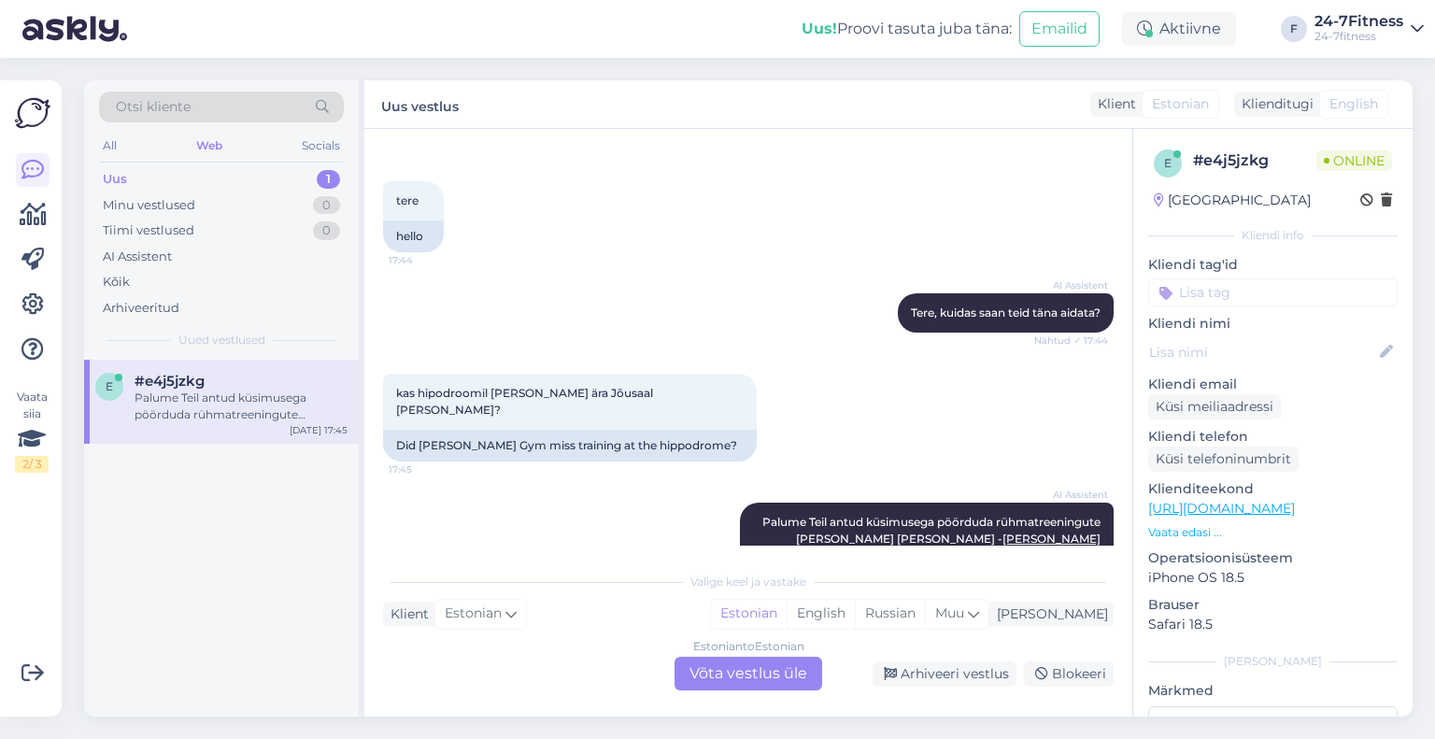
click at [179, 395] on div "Palume Teil antud küsimusega pöörduda rühmatreeningute [PERSON_NAME] [PERSON_NA…" at bounding box center [241, 407] width 213 height 34
click at [958, 675] on div "Arhiveeri vestlus" at bounding box center [945, 674] width 144 height 25
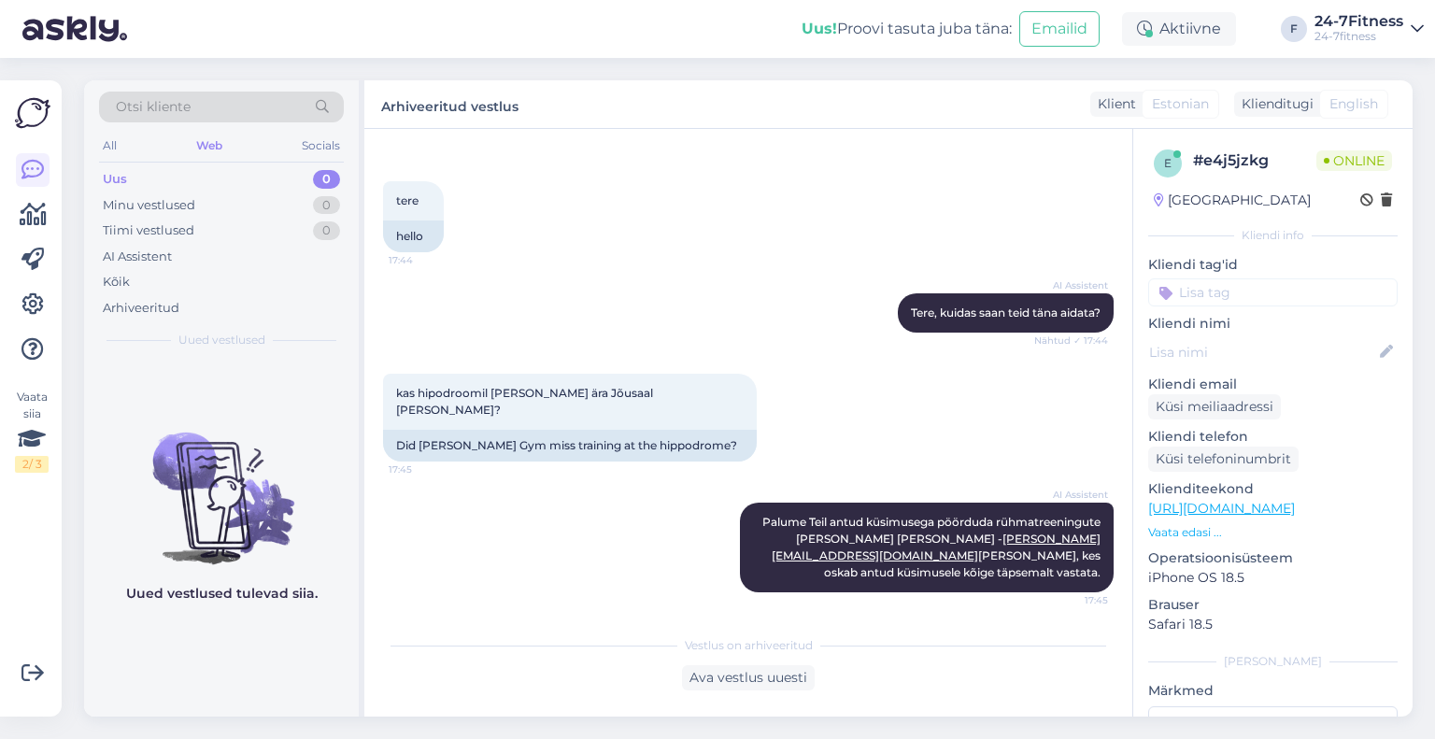
scroll to position [785, 0]
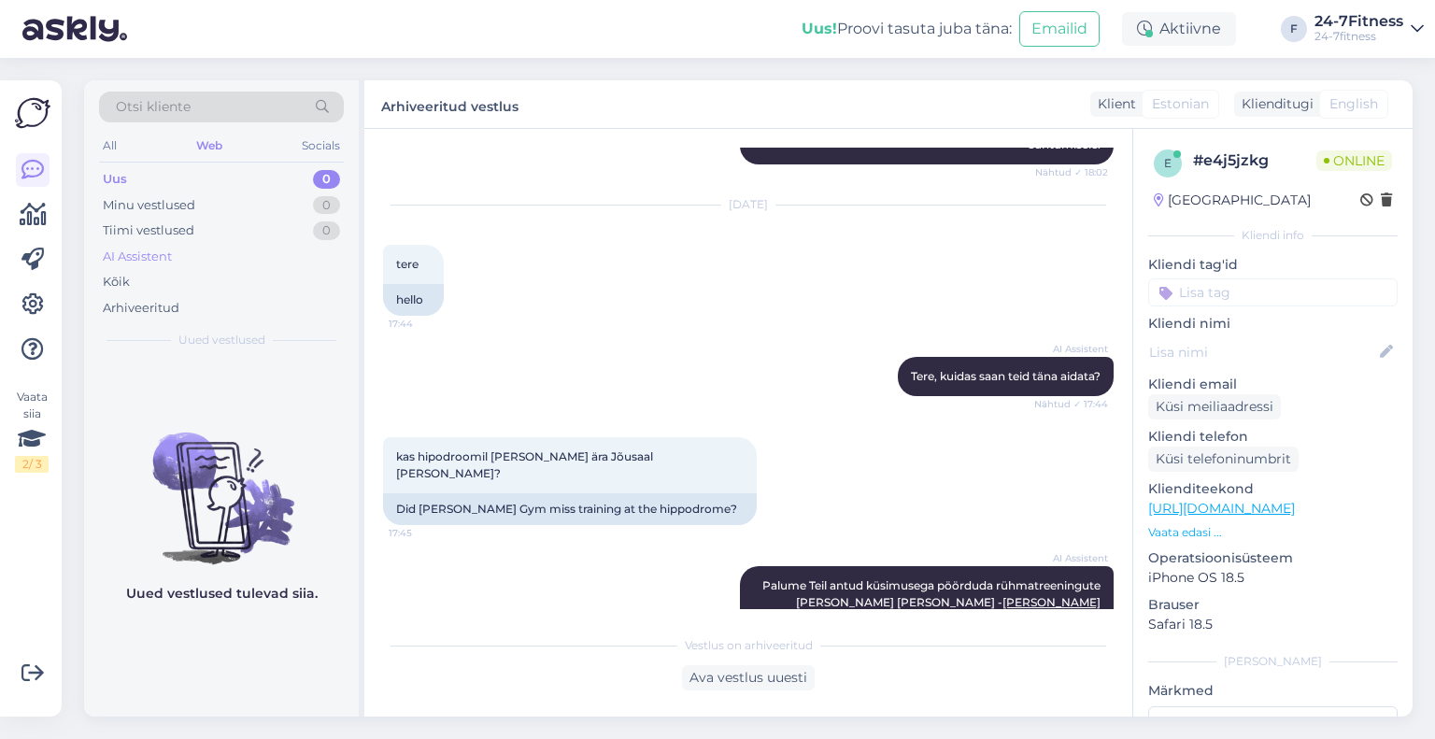
click at [139, 264] on div "AI Assistent" at bounding box center [137, 257] width 69 height 19
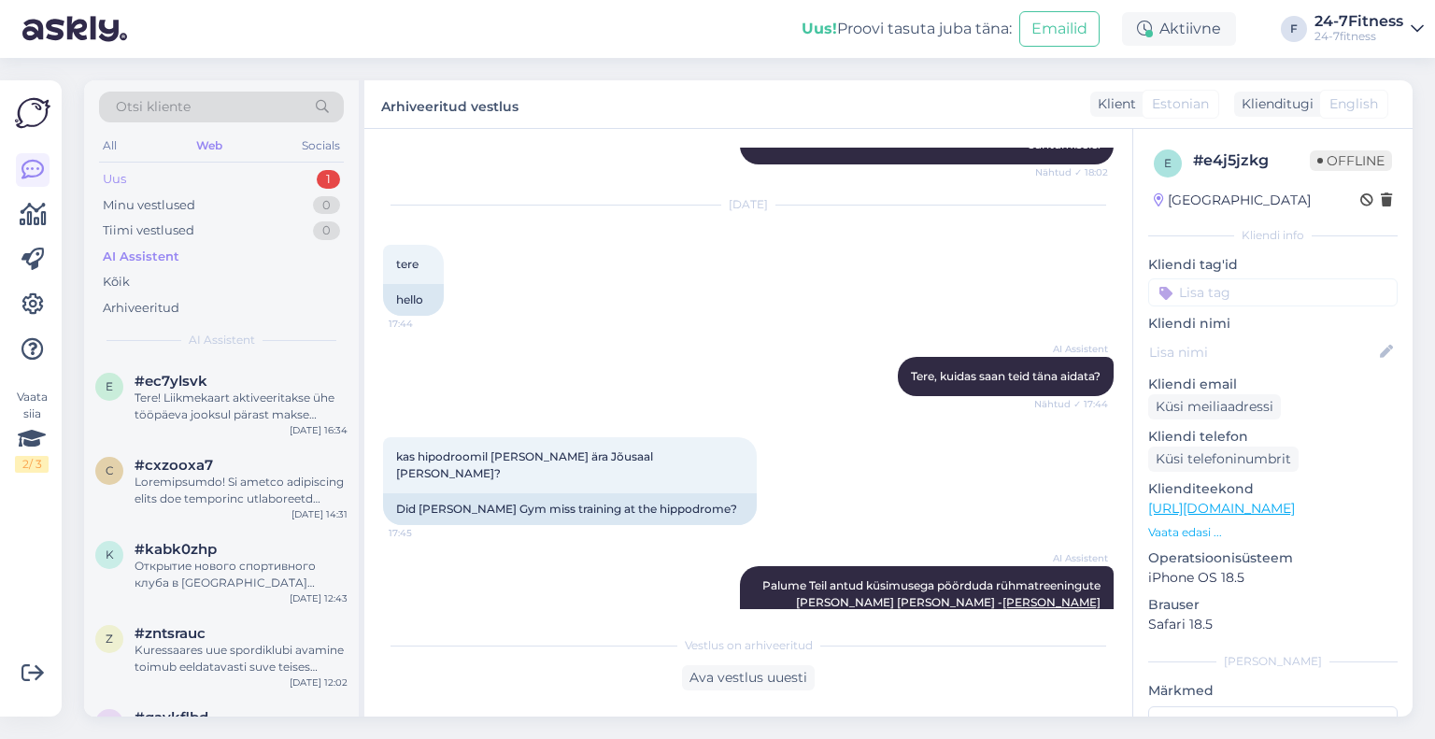
click at [270, 177] on div "Uus 1" at bounding box center [221, 179] width 245 height 26
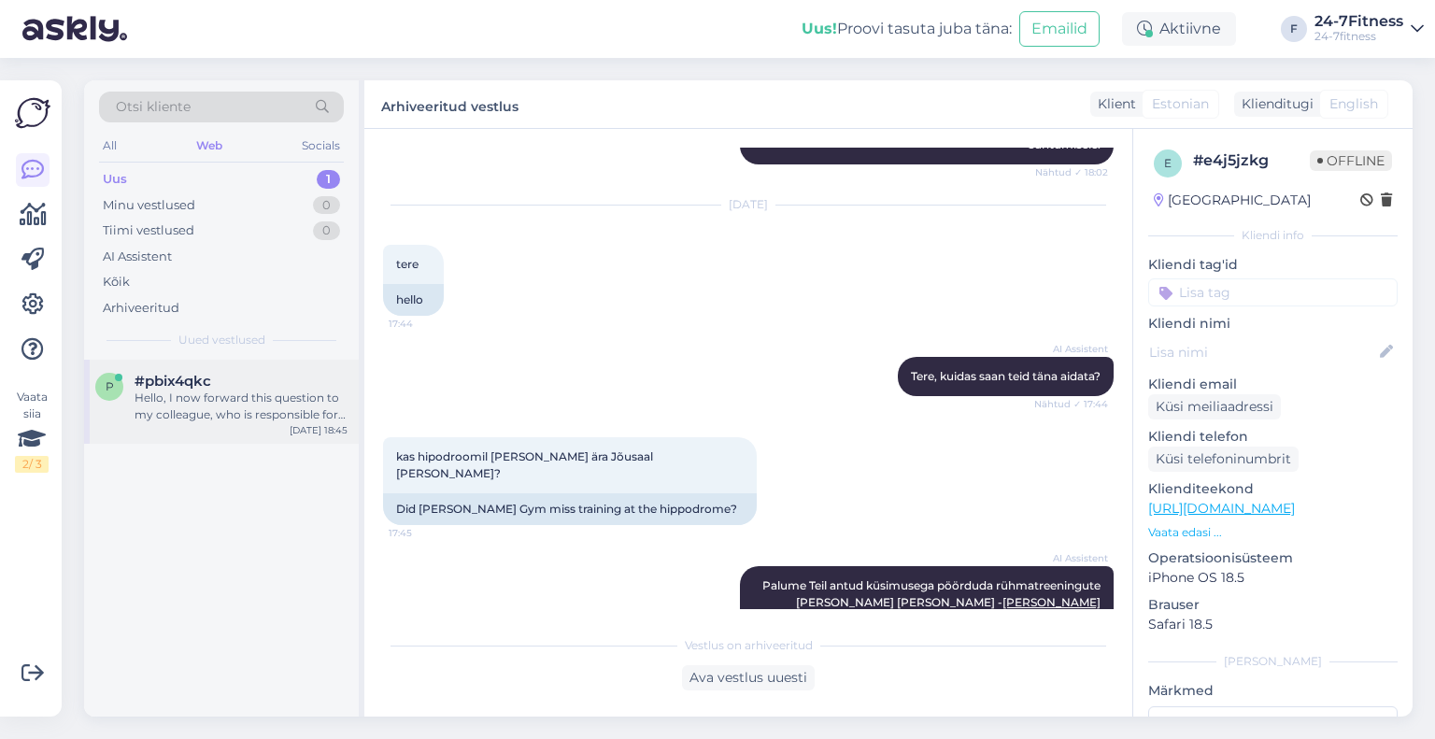
click at [250, 374] on div "#pbix4qkc" at bounding box center [241, 381] width 213 height 17
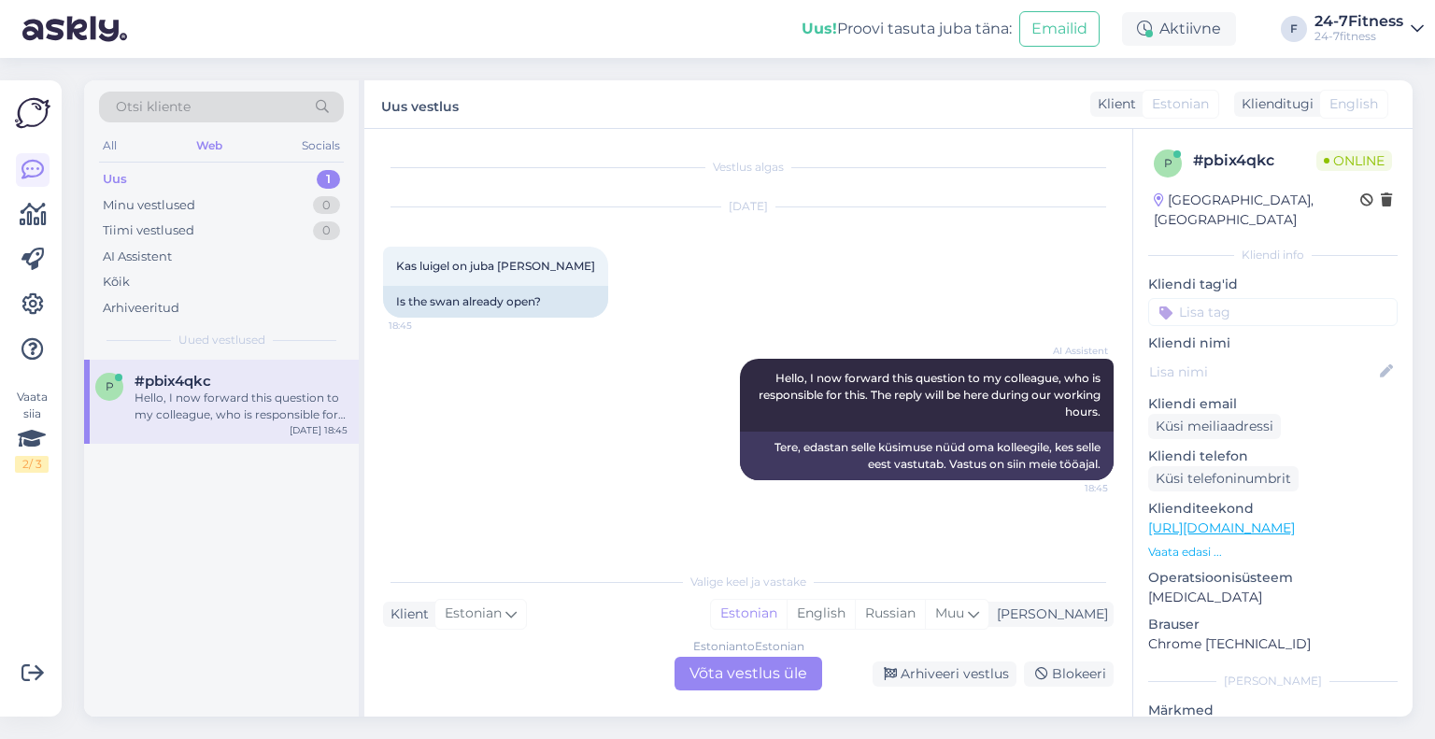
scroll to position [0, 0]
click at [786, 671] on div "Estonian to Estonian Võta vestlus üle" at bounding box center [749, 674] width 148 height 34
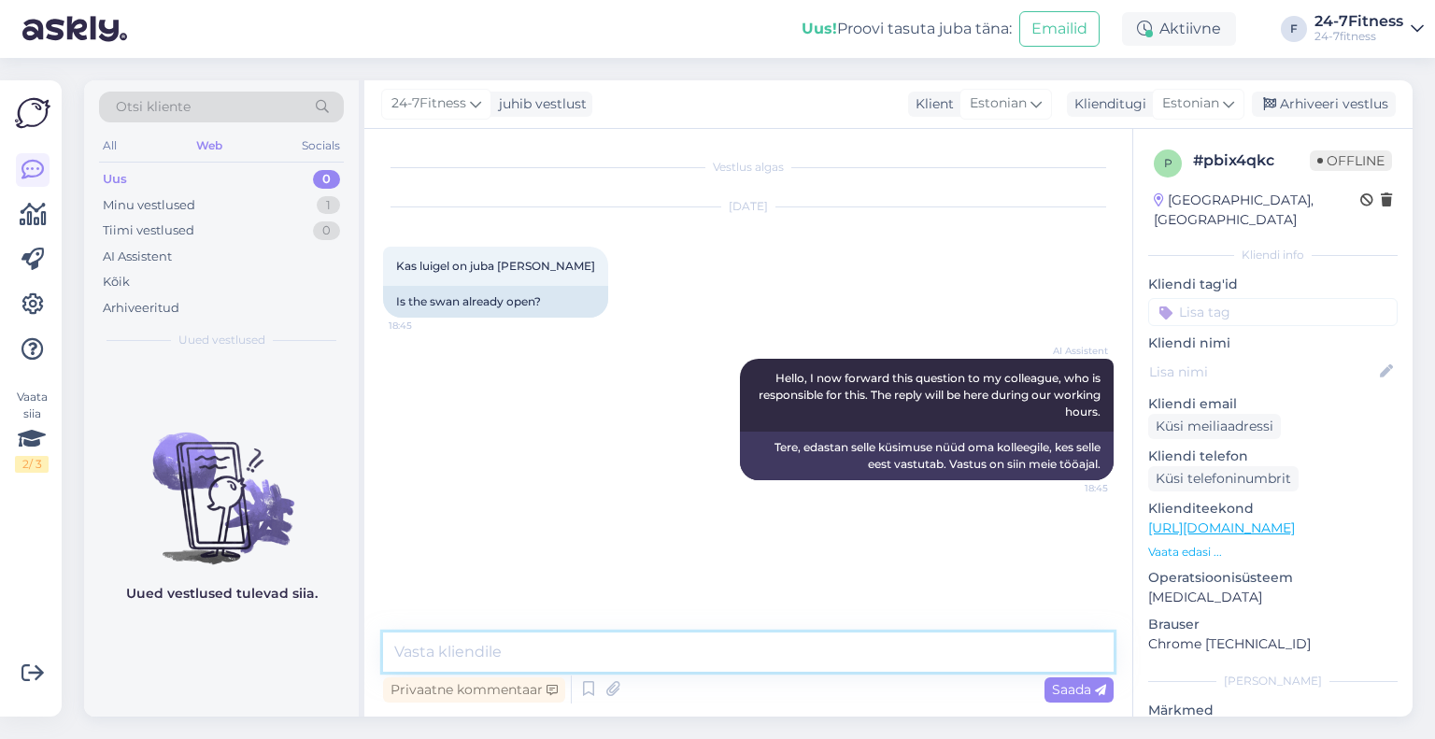
click at [680, 657] on textarea at bounding box center [748, 652] width 731 height 39
type textarea "Palun täpsustage küsimust."
click at [165, 263] on div "AI Assistent" at bounding box center [137, 257] width 69 height 19
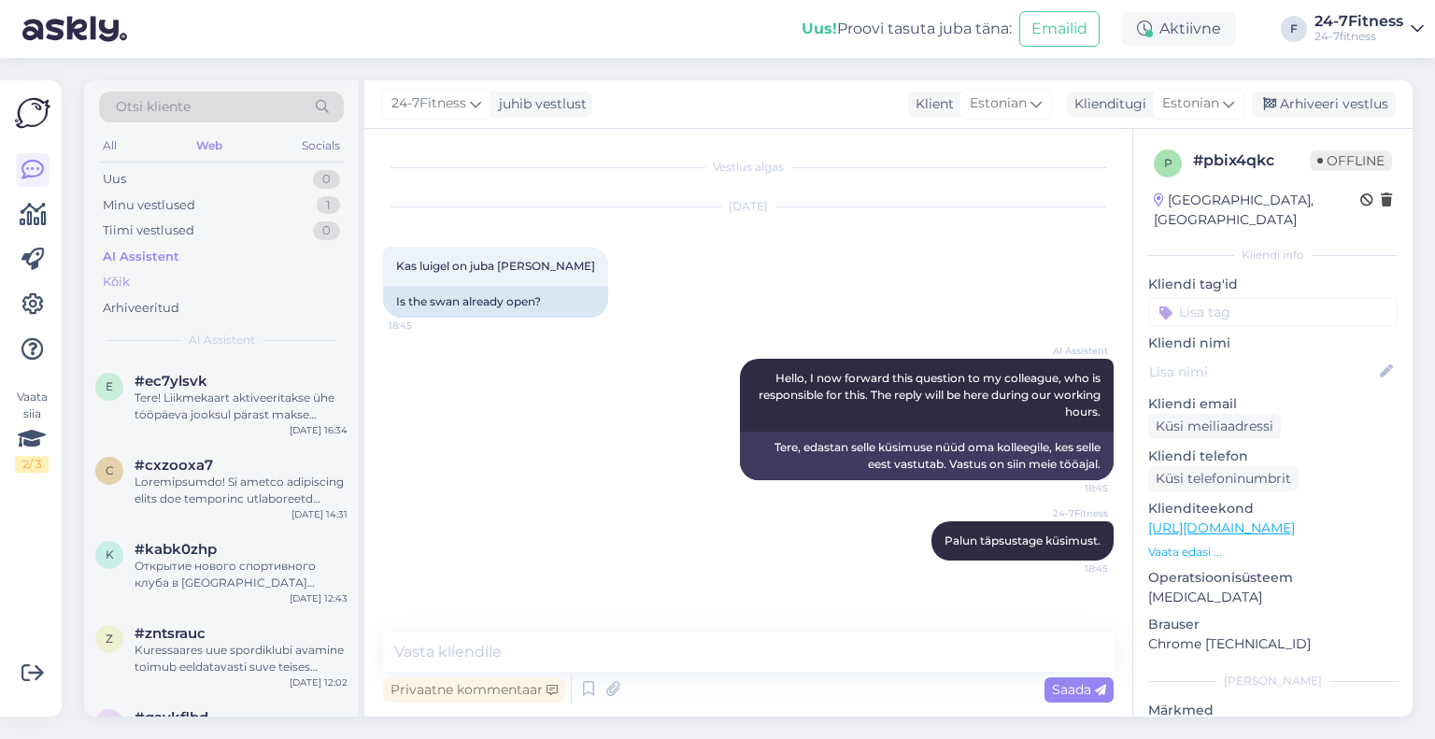
click at [136, 278] on div "Kõik" at bounding box center [221, 282] width 245 height 26
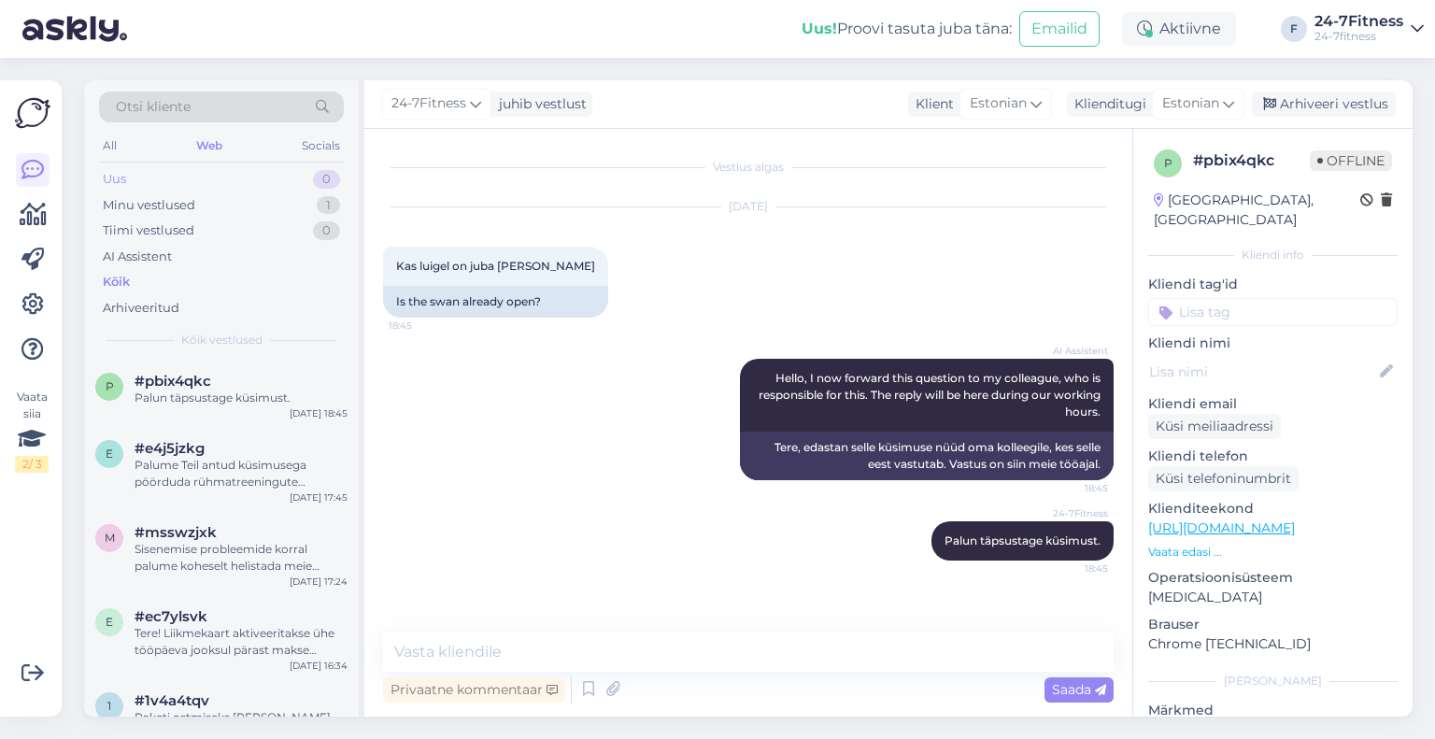
click at [161, 173] on div "Uus 0" at bounding box center [221, 179] width 245 height 26
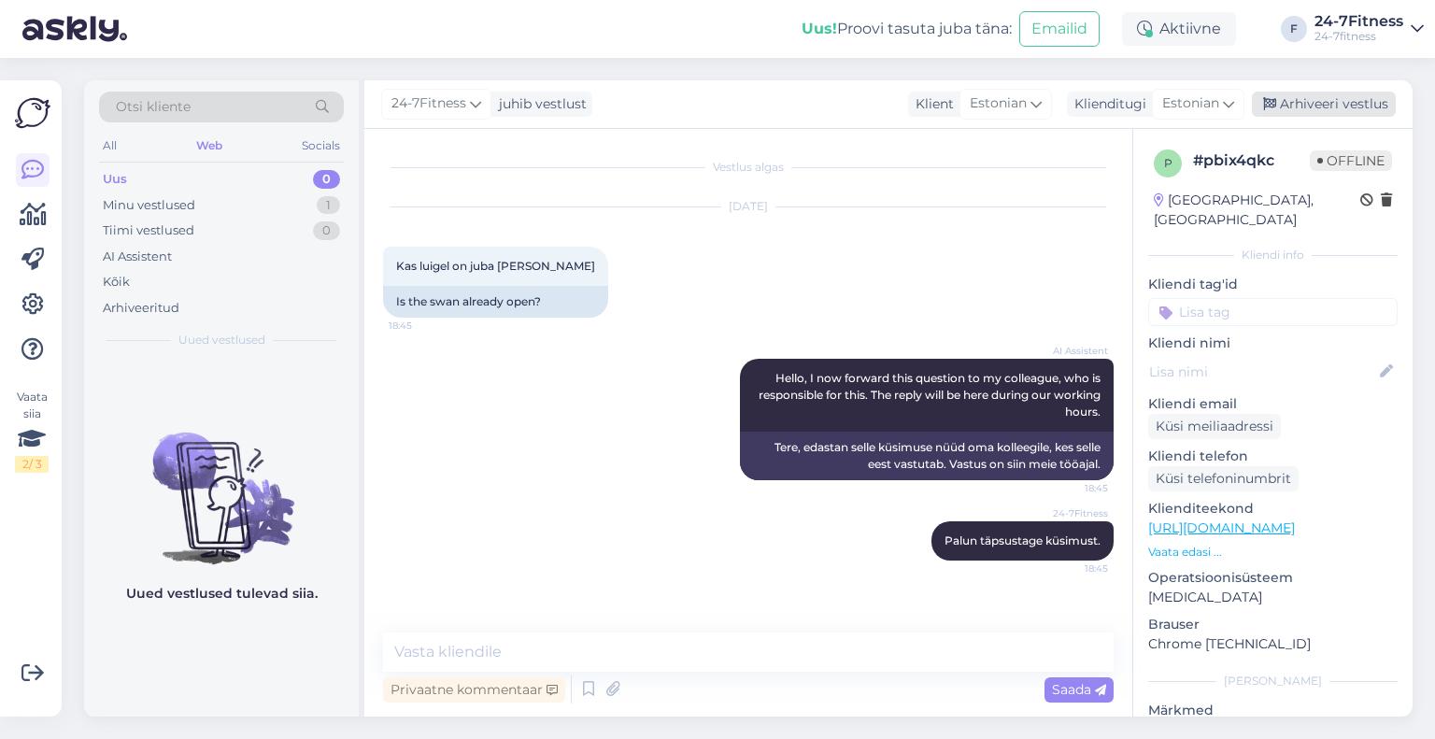
click at [1351, 104] on div "Arhiveeri vestlus" at bounding box center [1324, 104] width 144 height 25
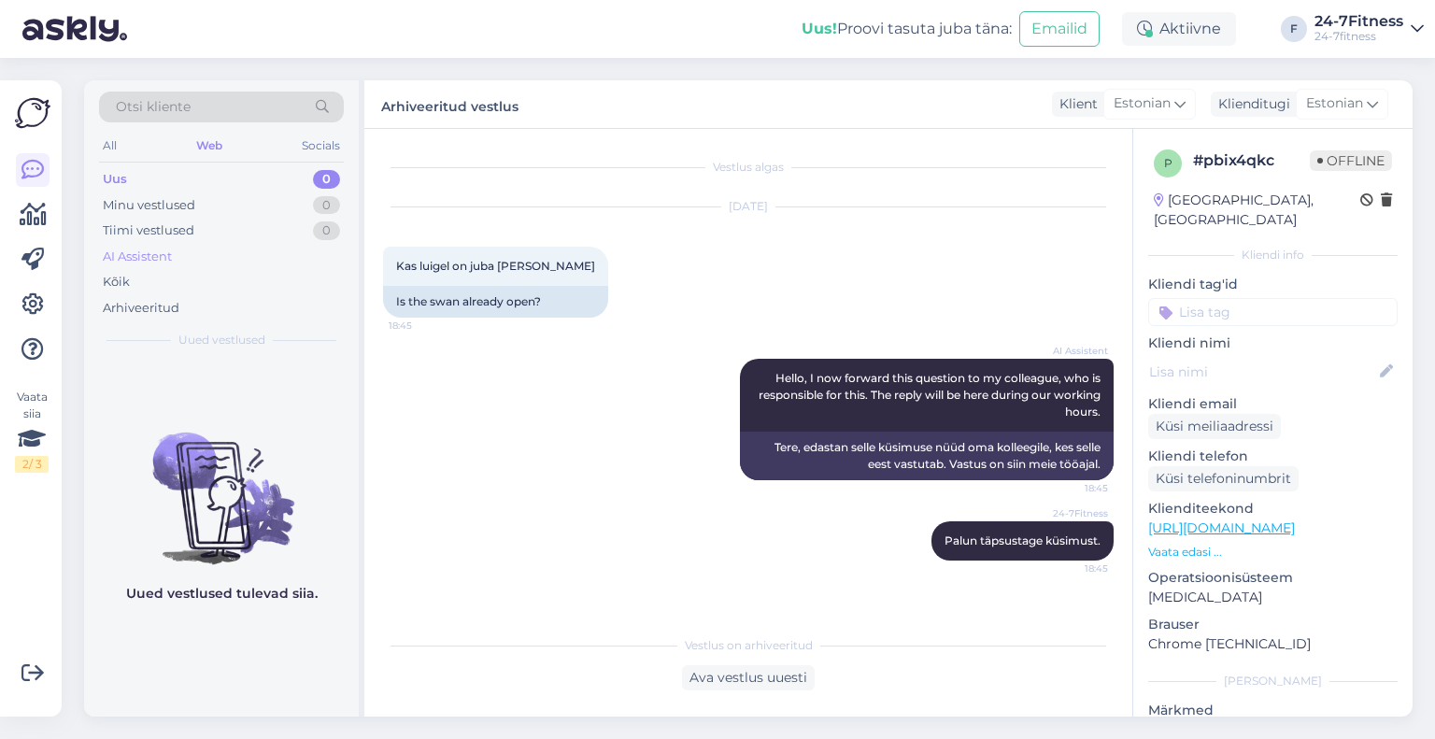
click at [203, 261] on div "AI Assistent" at bounding box center [221, 257] width 245 height 26
